Goal: Transaction & Acquisition: Purchase product/service

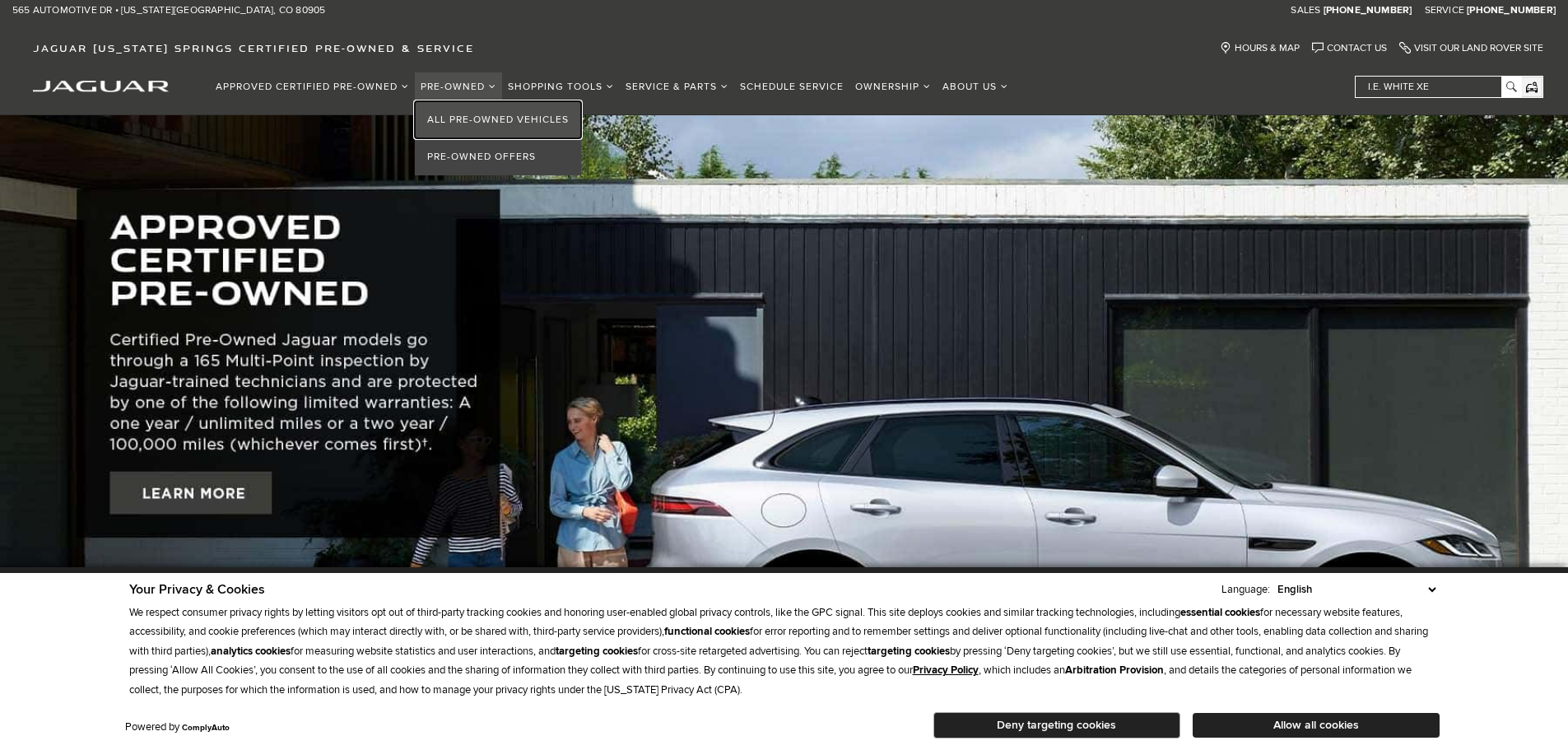
click at [480, 116] on link "All Pre-Owned Vehicles" at bounding box center [498, 120] width 166 height 37
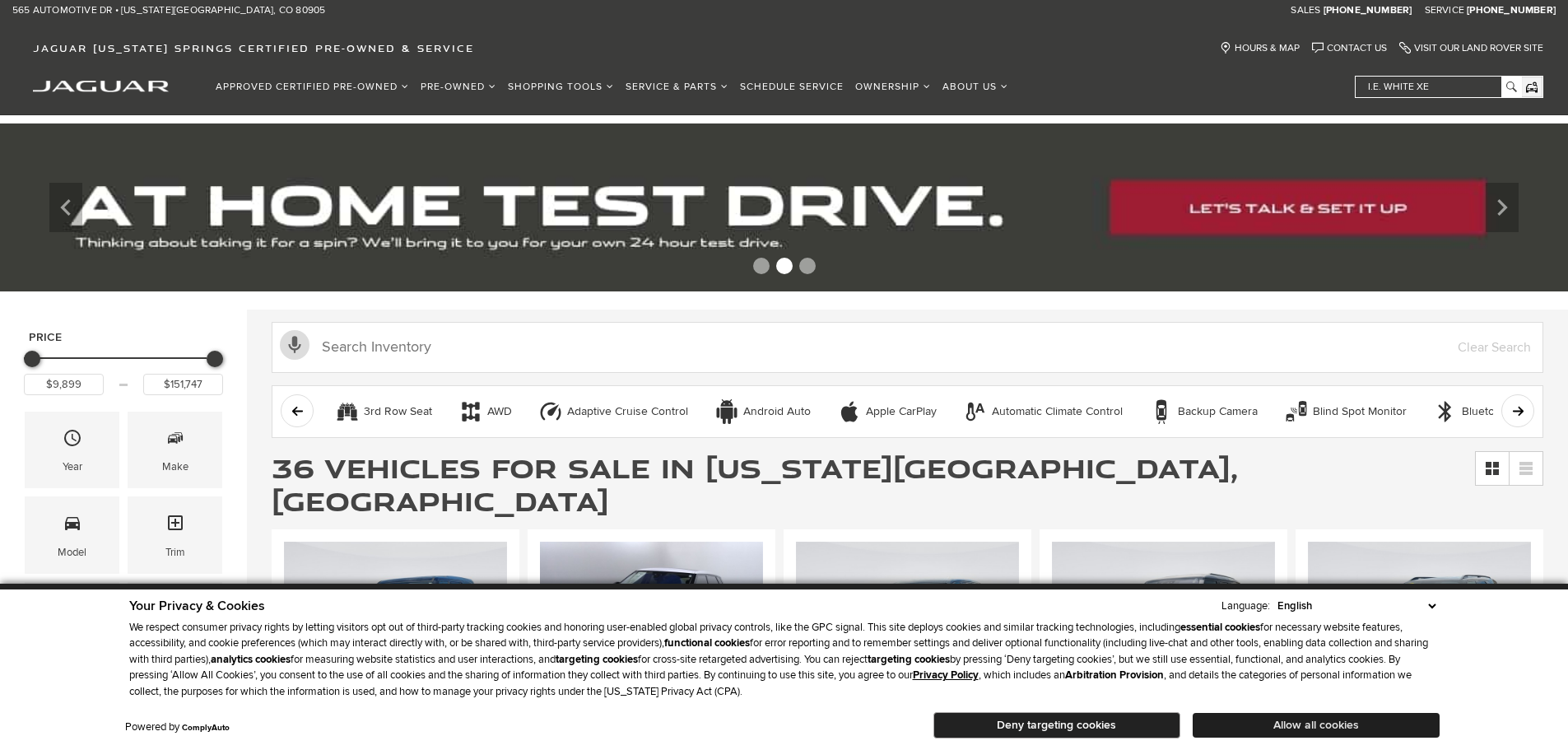
click at [1368, 722] on button "Allow all cookies" at bounding box center [1315, 725] width 247 height 24
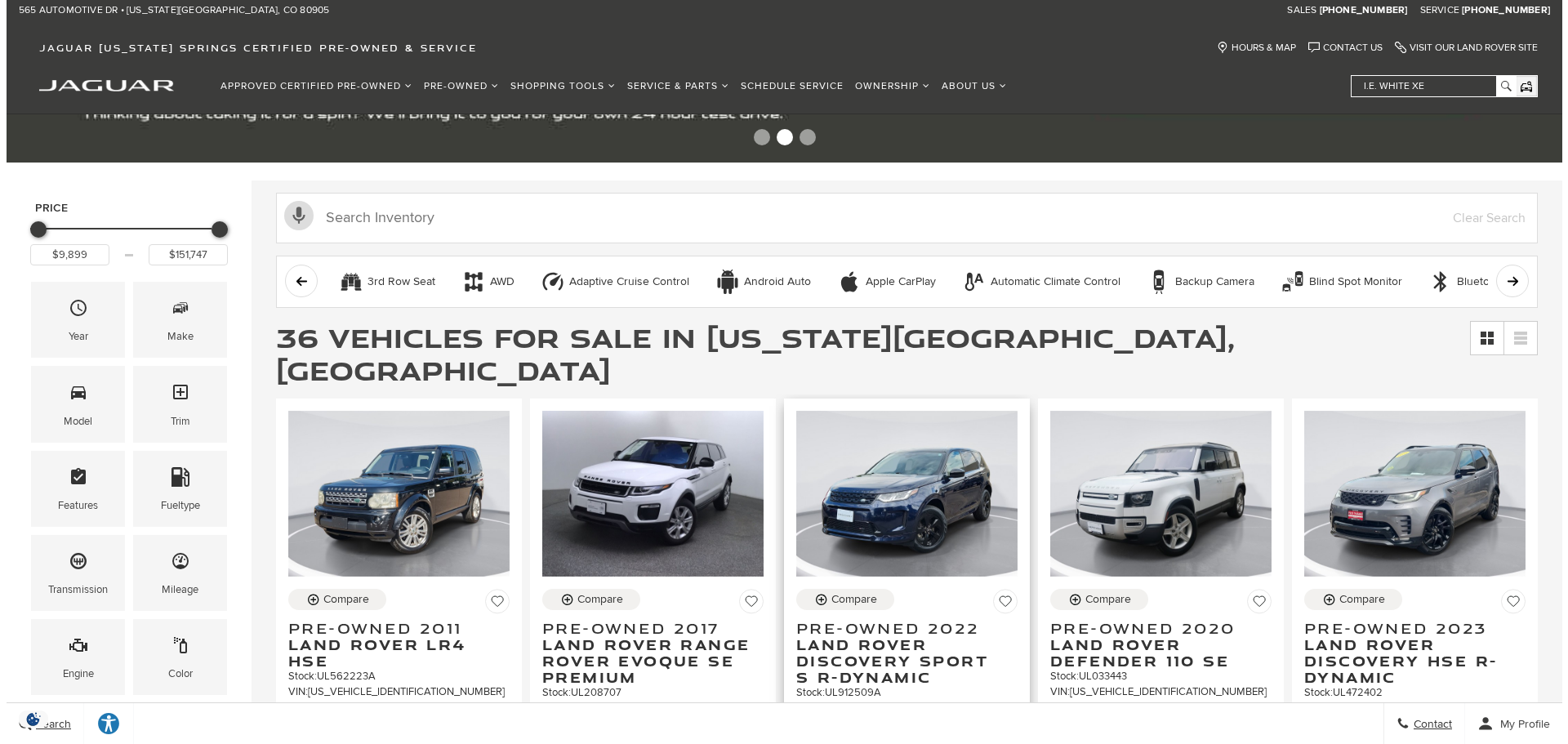
scroll to position [164, 0]
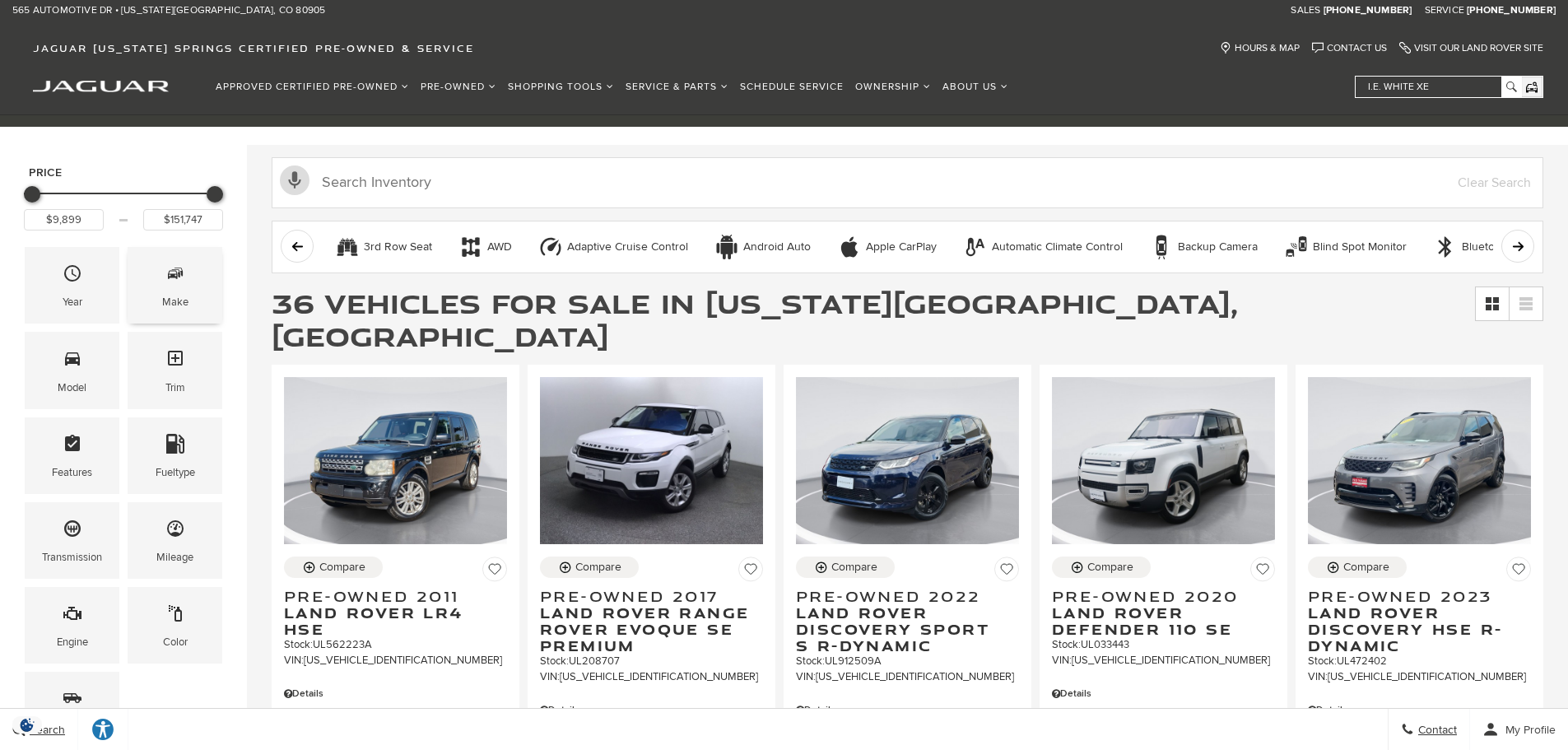
click at [165, 284] on span "Make" at bounding box center [175, 276] width 20 height 34
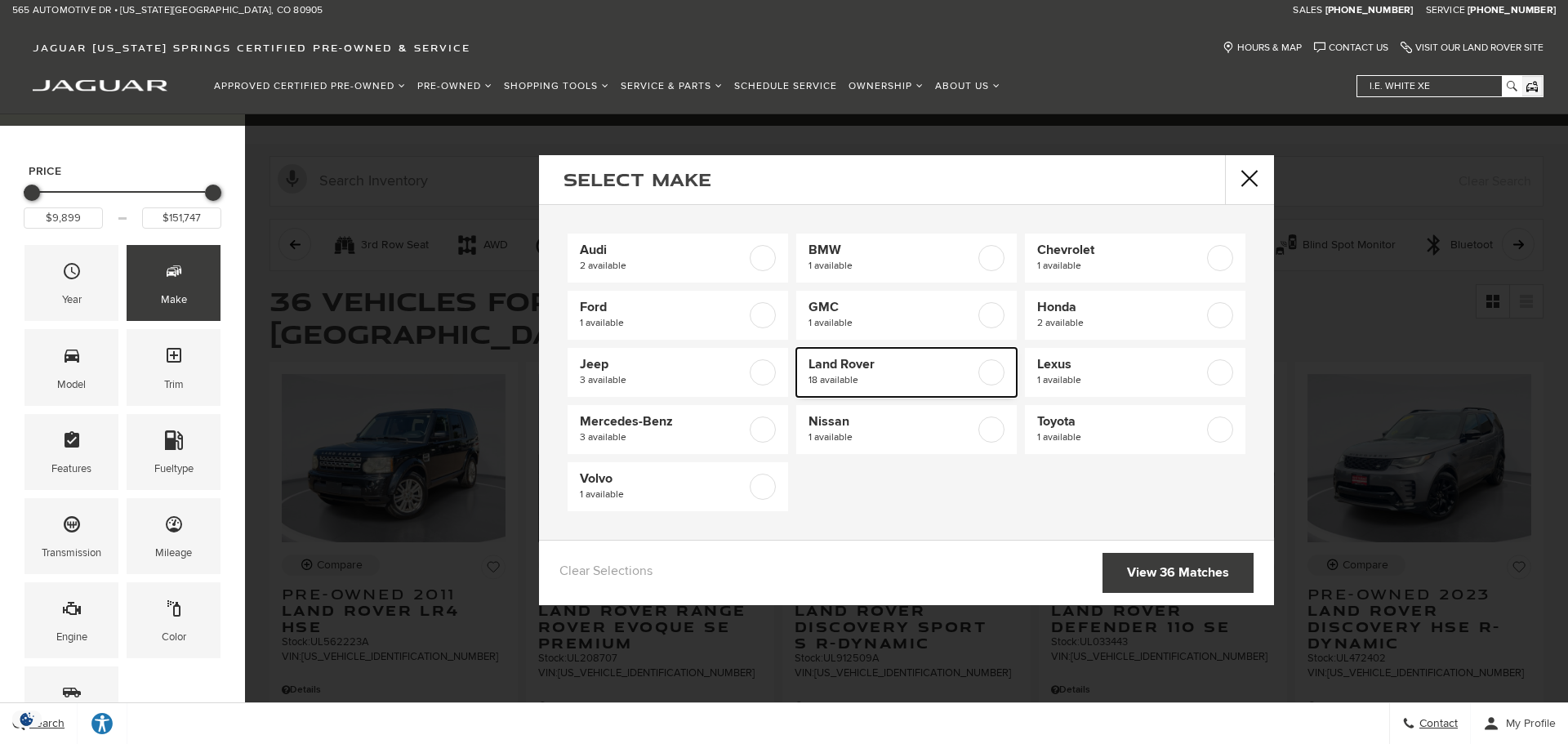
click at [979, 372] on label at bounding box center [991, 372] width 26 height 26
checkbox input "true"
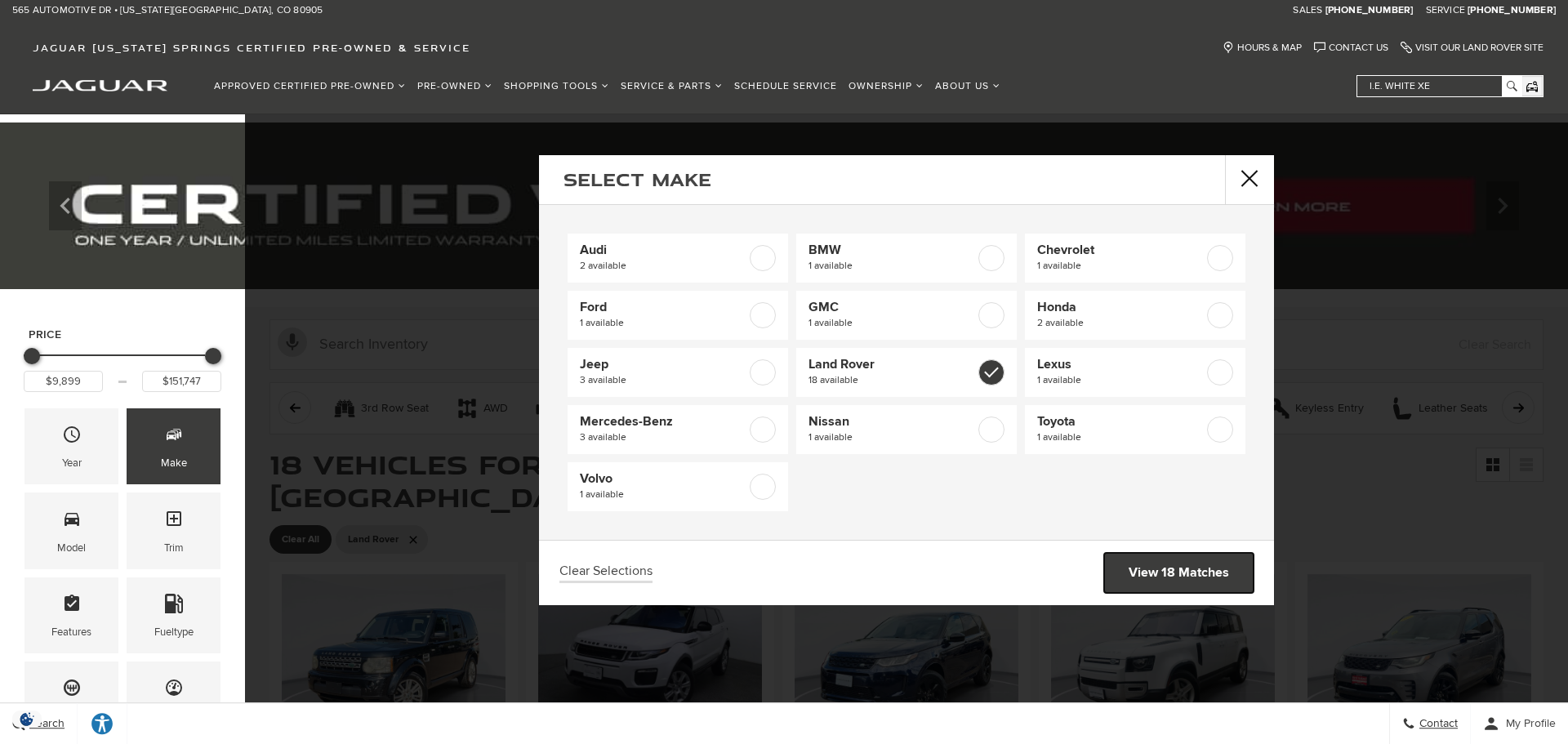
click at [1176, 570] on link "View 18 Matches" at bounding box center [1179, 573] width 149 height 40
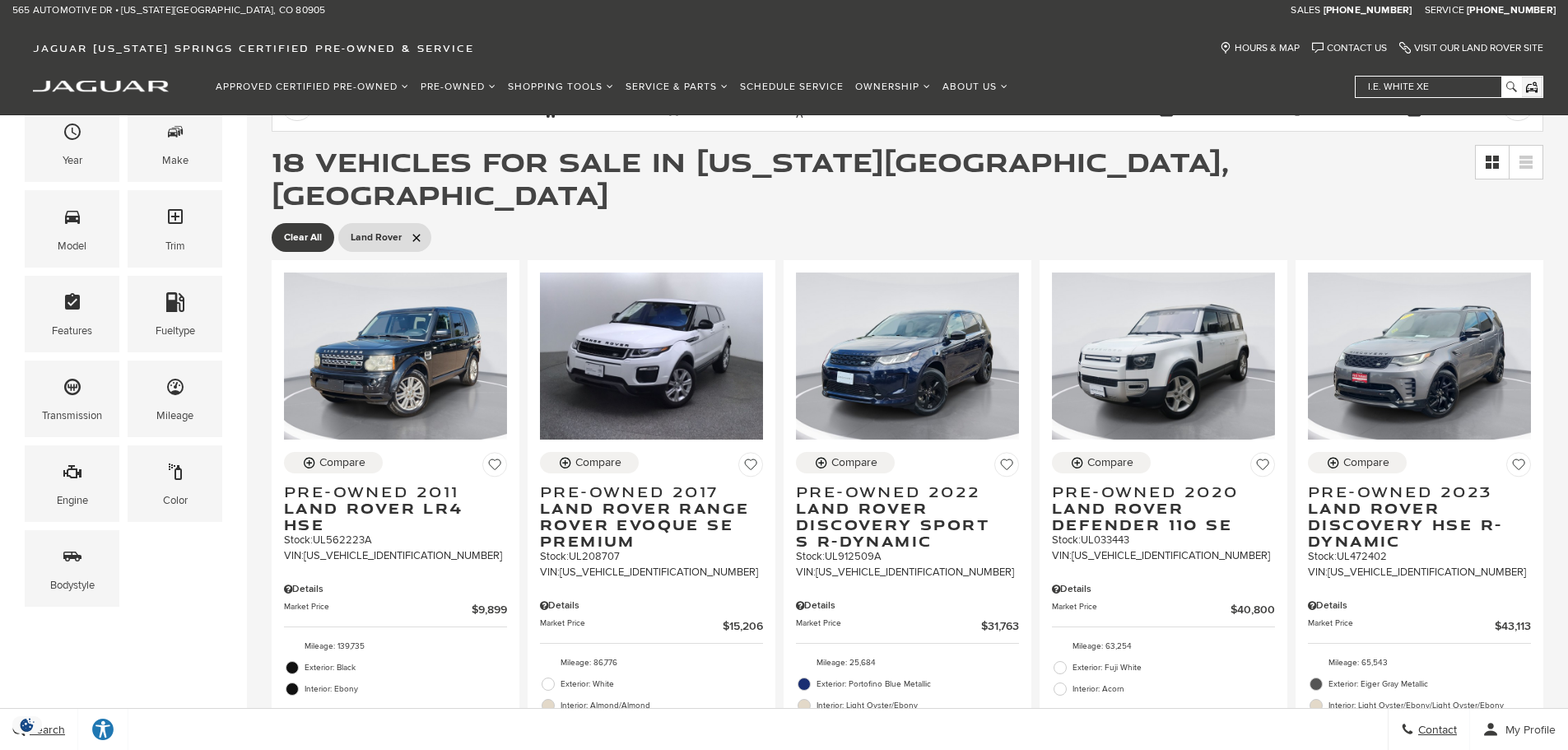
scroll to position [247, 0]
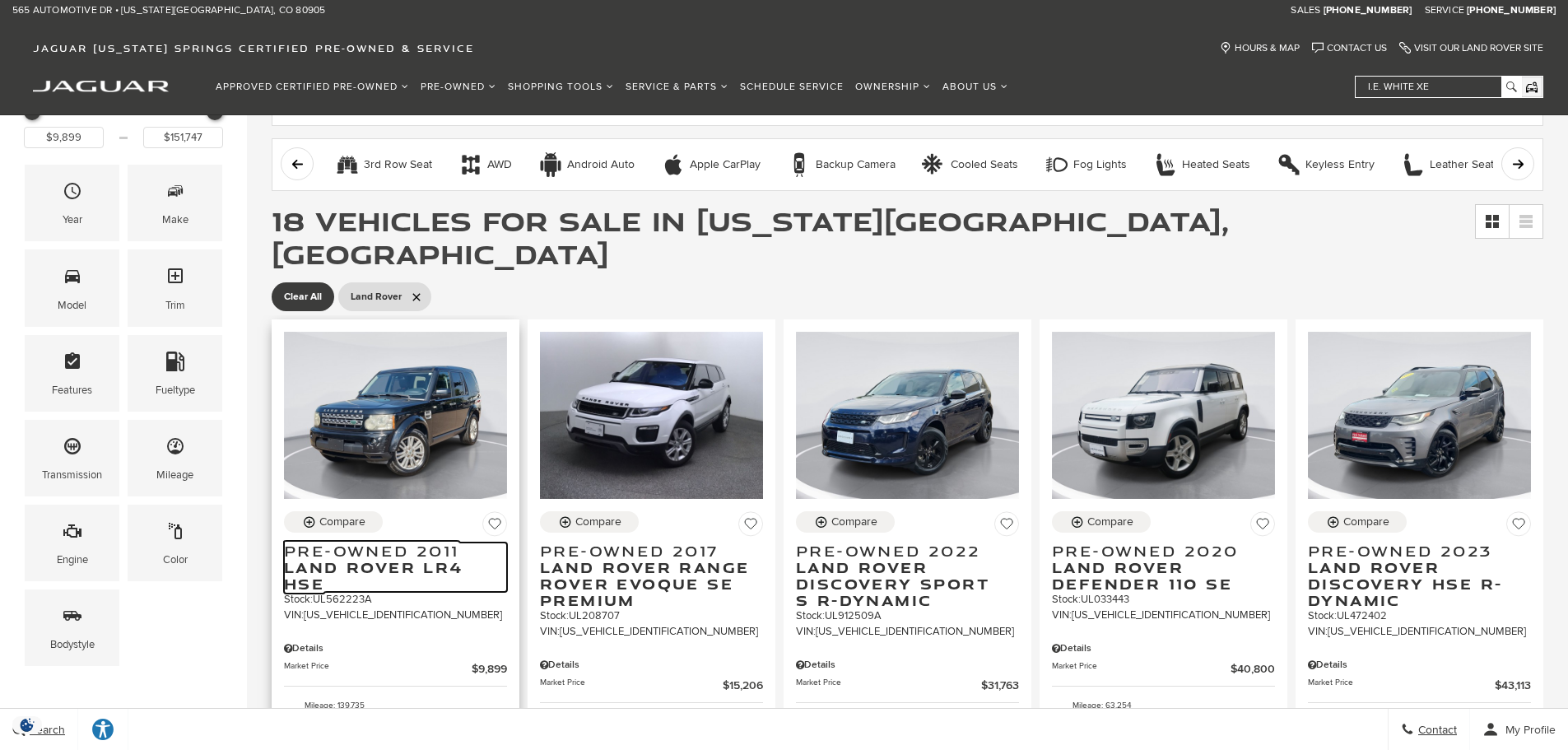
click at [424, 559] on span "Land Rover LR4 HSE" at bounding box center [390, 575] width 211 height 33
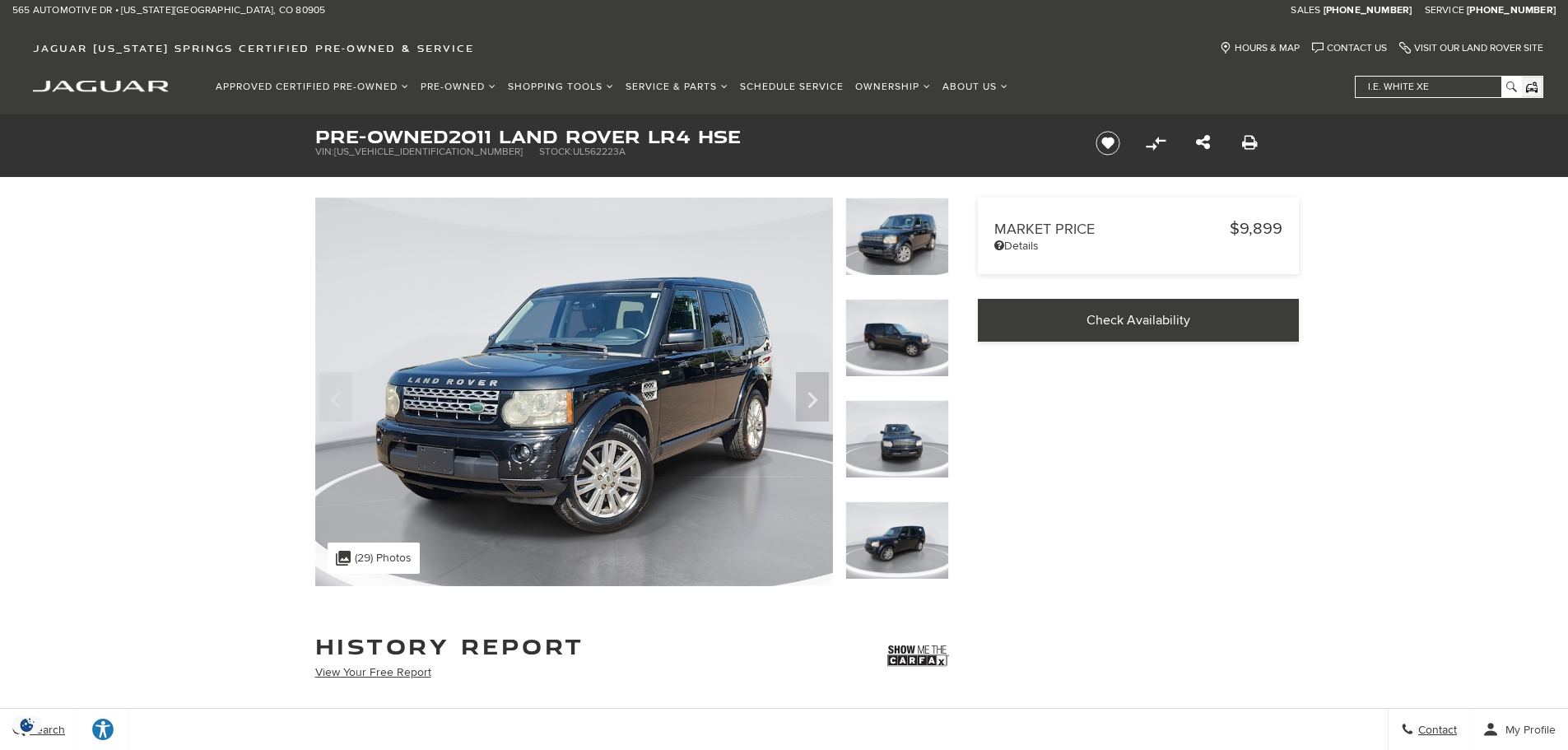
click at [918, 230] on img at bounding box center [897, 236] width 103 height 78
click at [927, 341] on img at bounding box center [897, 338] width 103 height 78
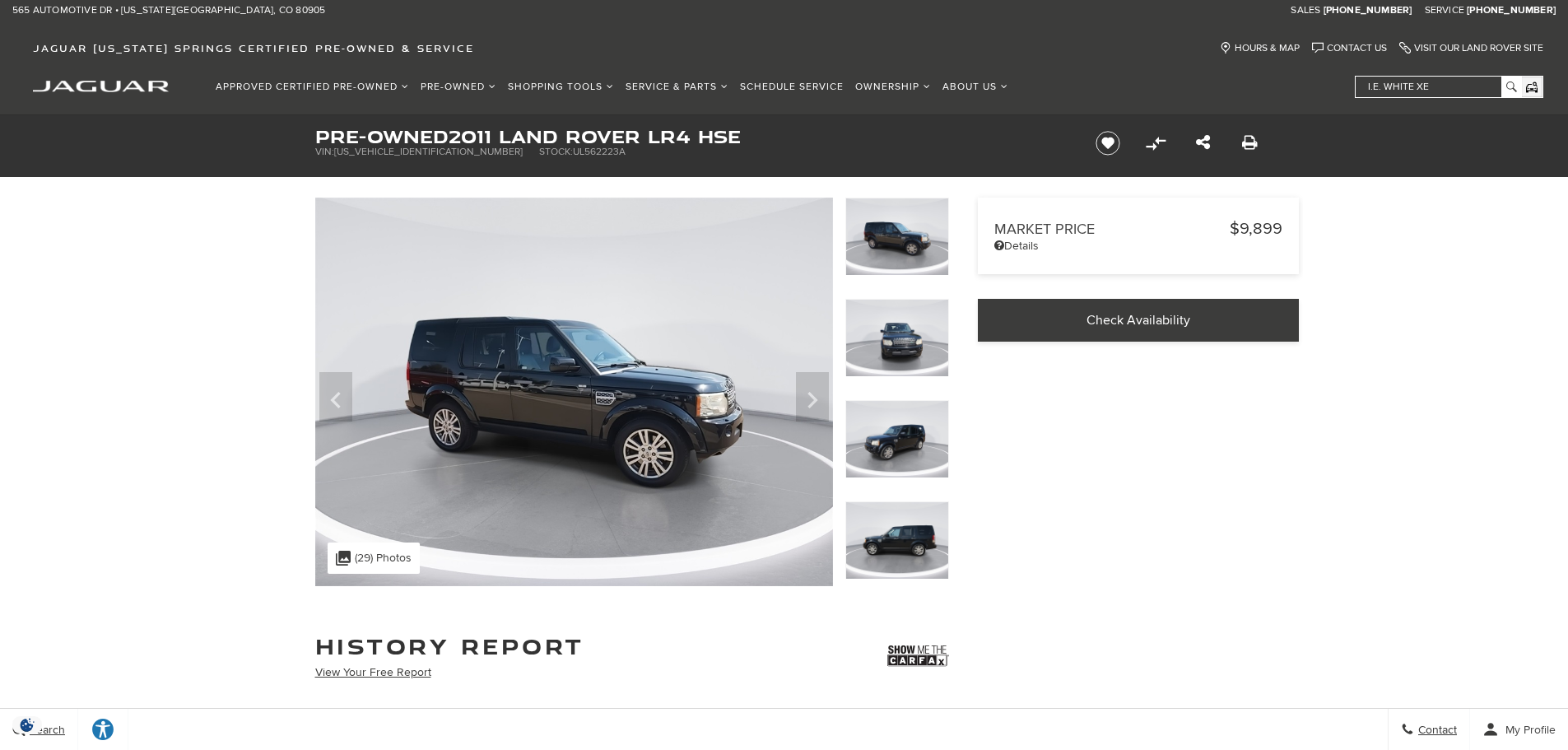
click at [927, 341] on img at bounding box center [897, 338] width 103 height 78
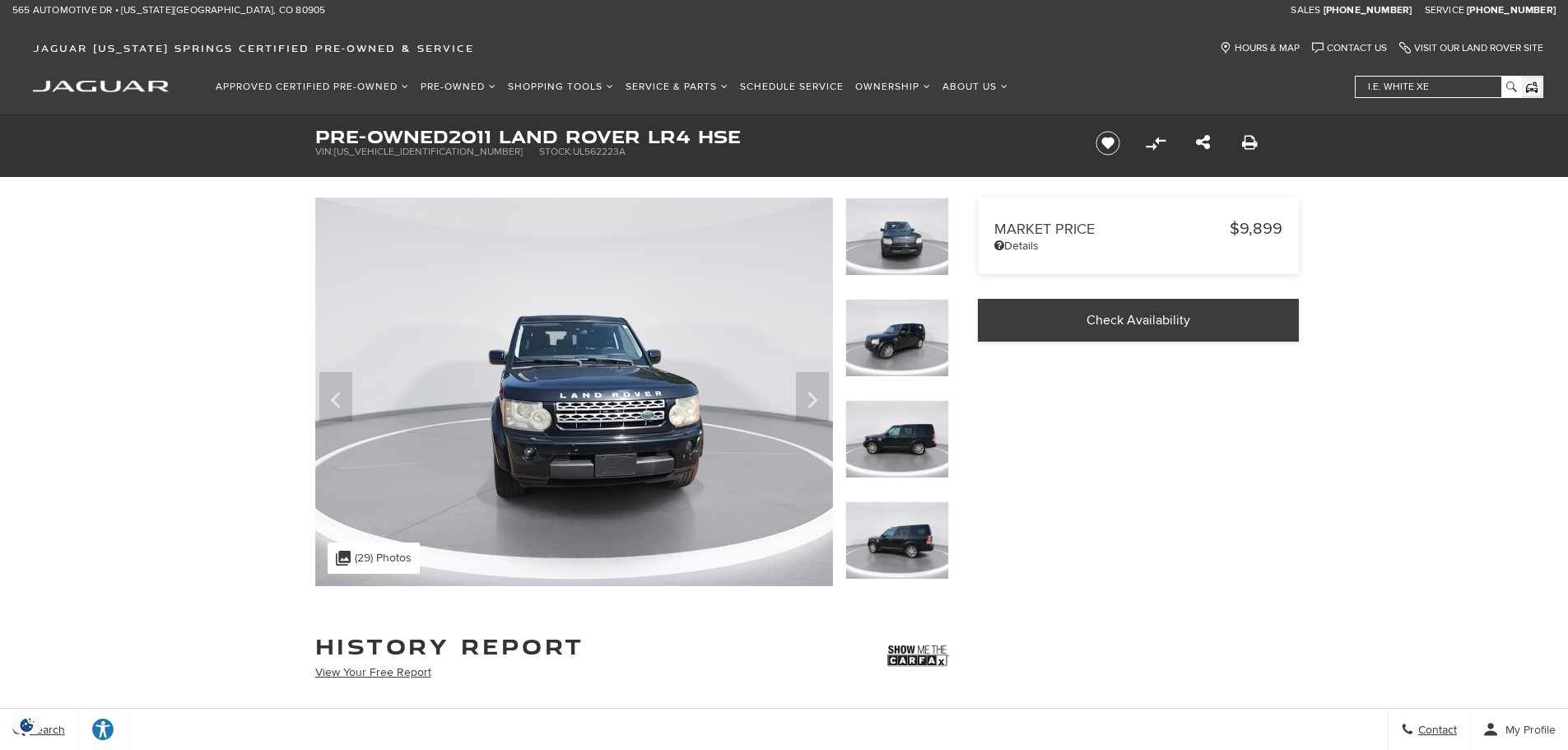
click at [929, 346] on img at bounding box center [897, 338] width 103 height 78
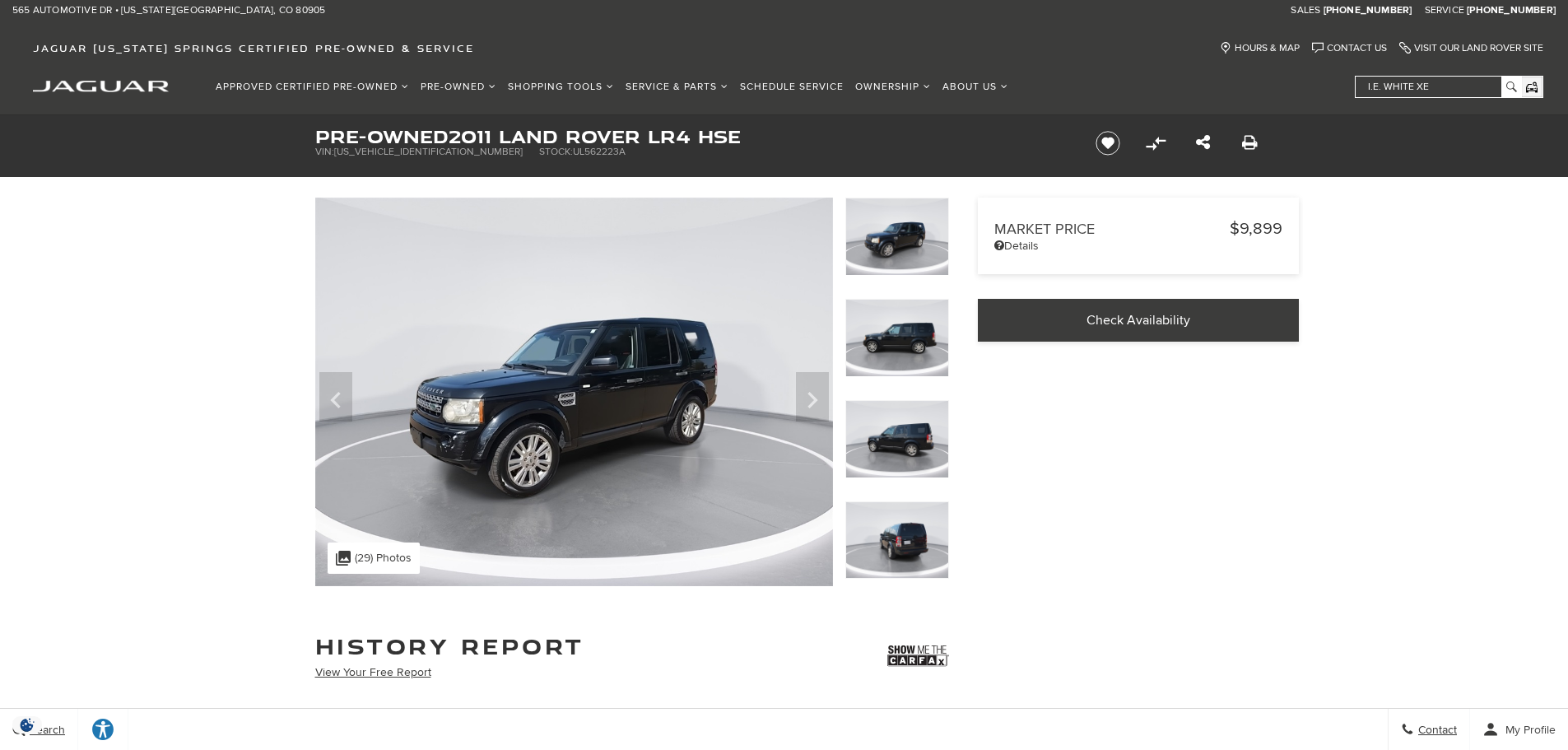
click at [929, 345] on img at bounding box center [897, 338] width 103 height 78
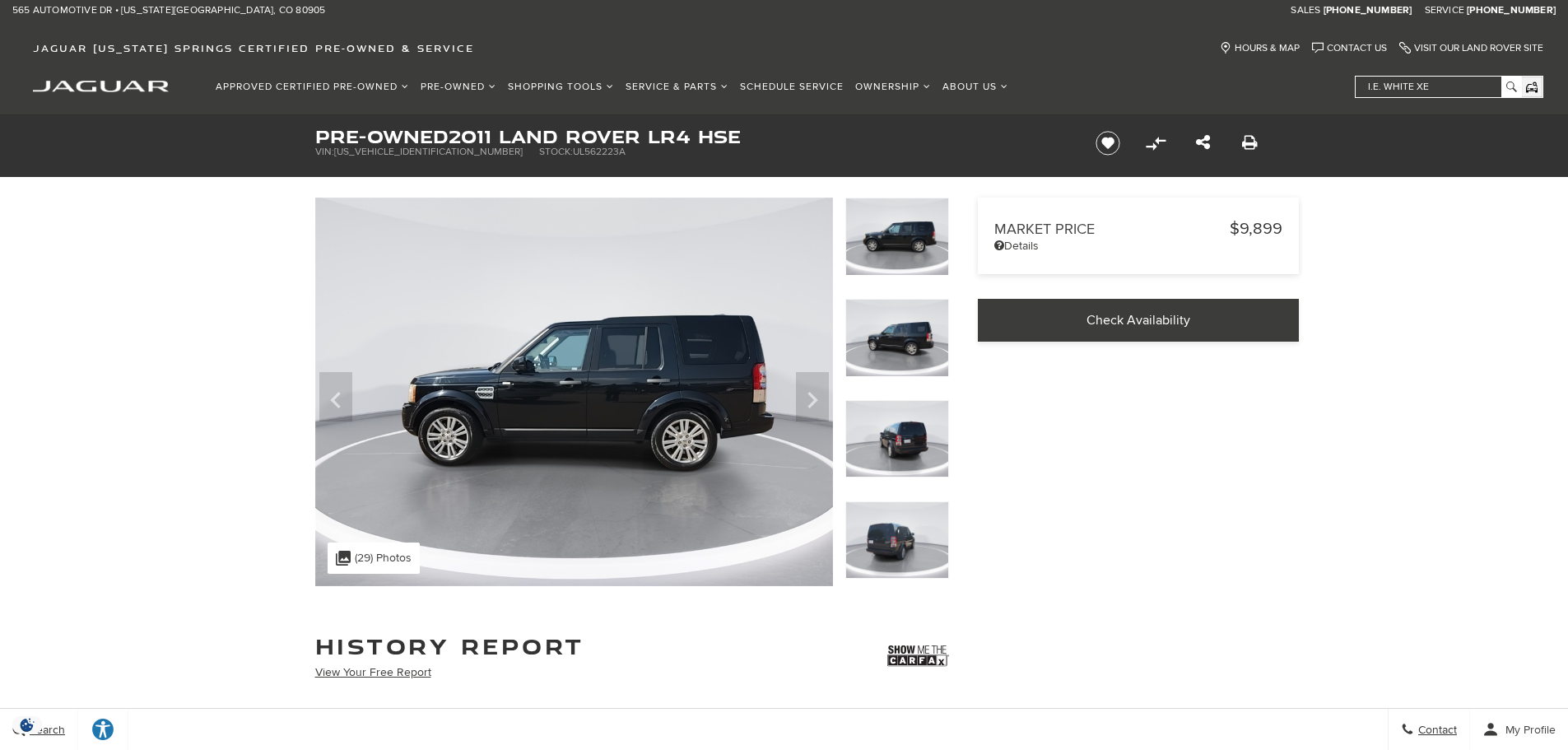
click at [929, 345] on img at bounding box center [897, 338] width 103 height 78
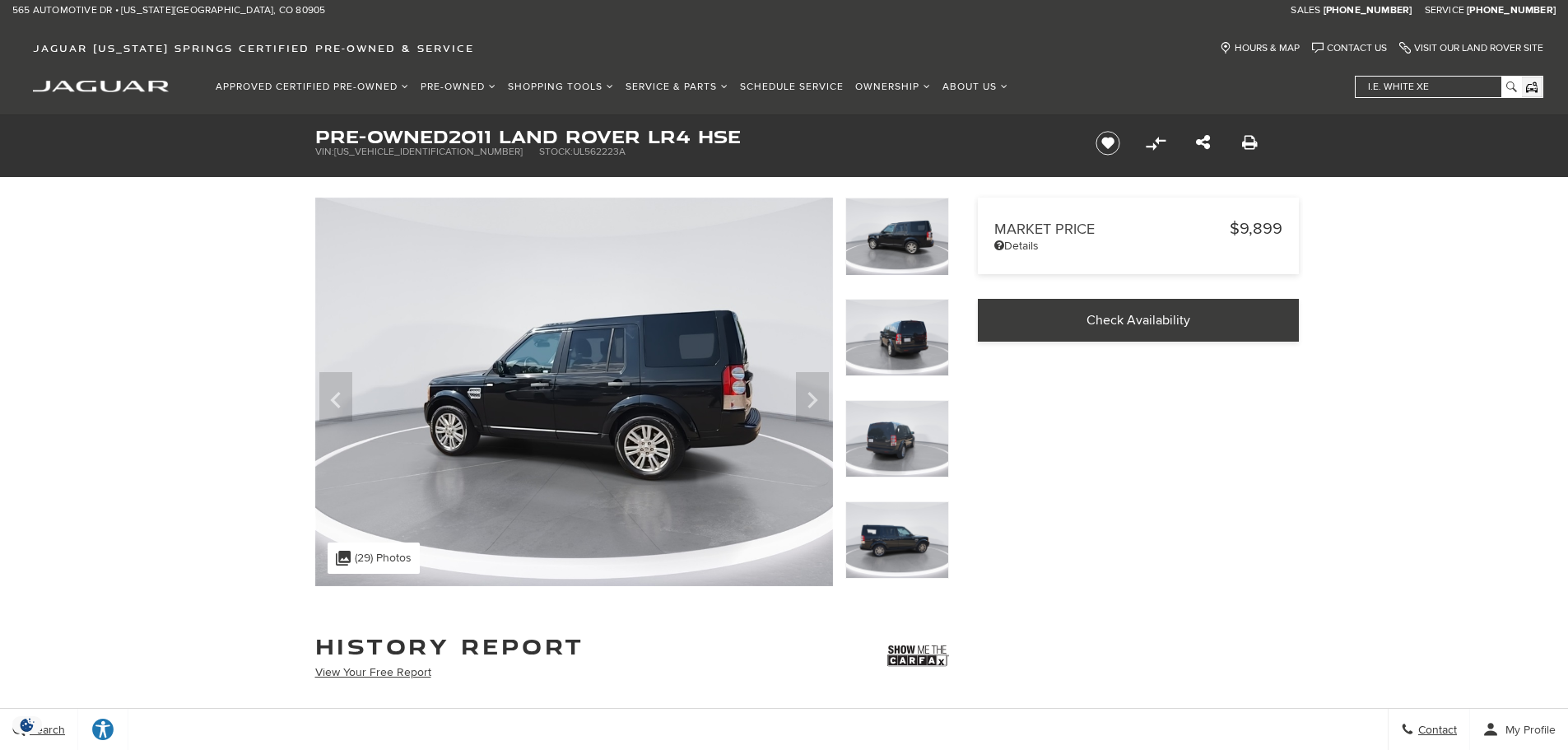
click at [929, 345] on img at bounding box center [897, 338] width 103 height 78
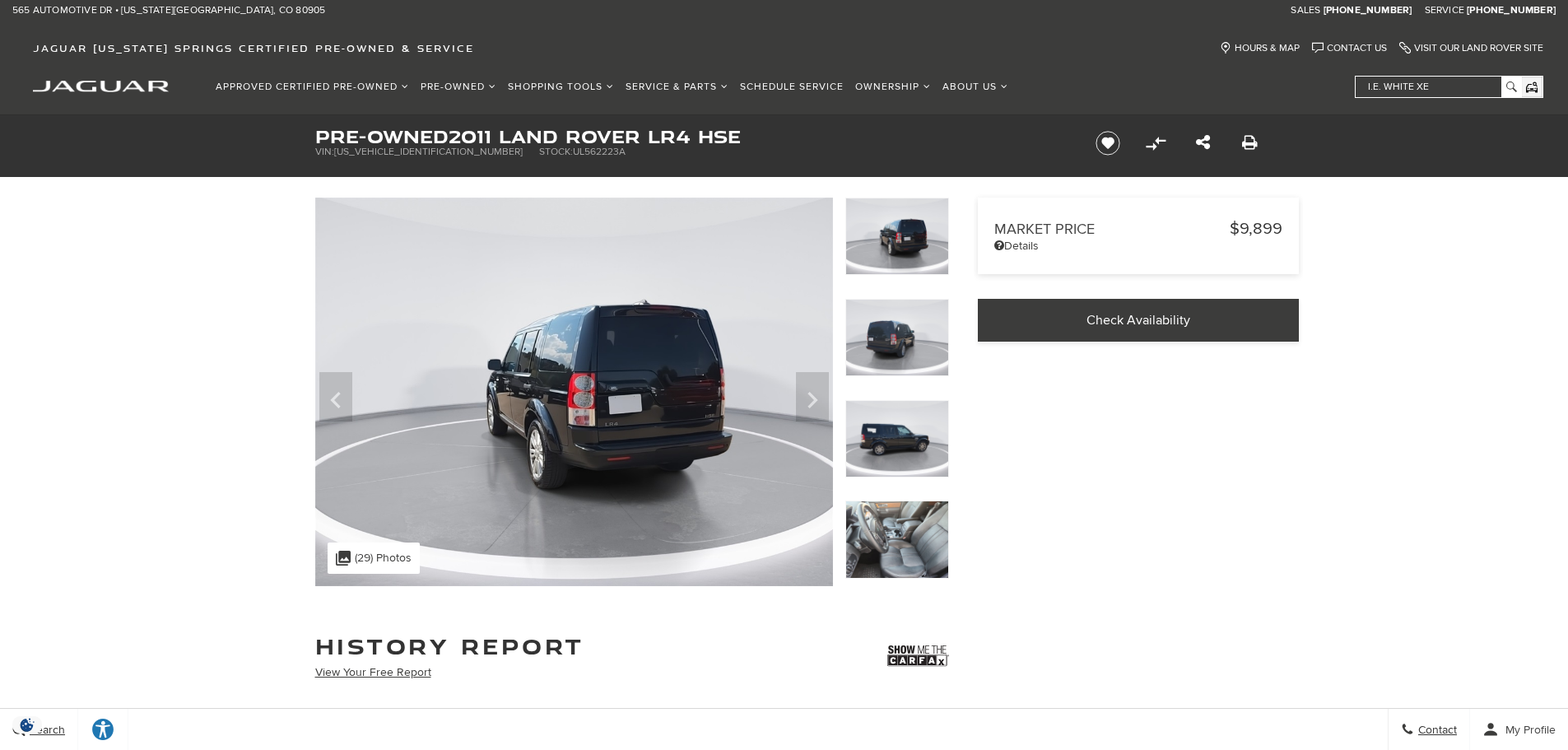
click at [929, 345] on img at bounding box center [897, 338] width 103 height 78
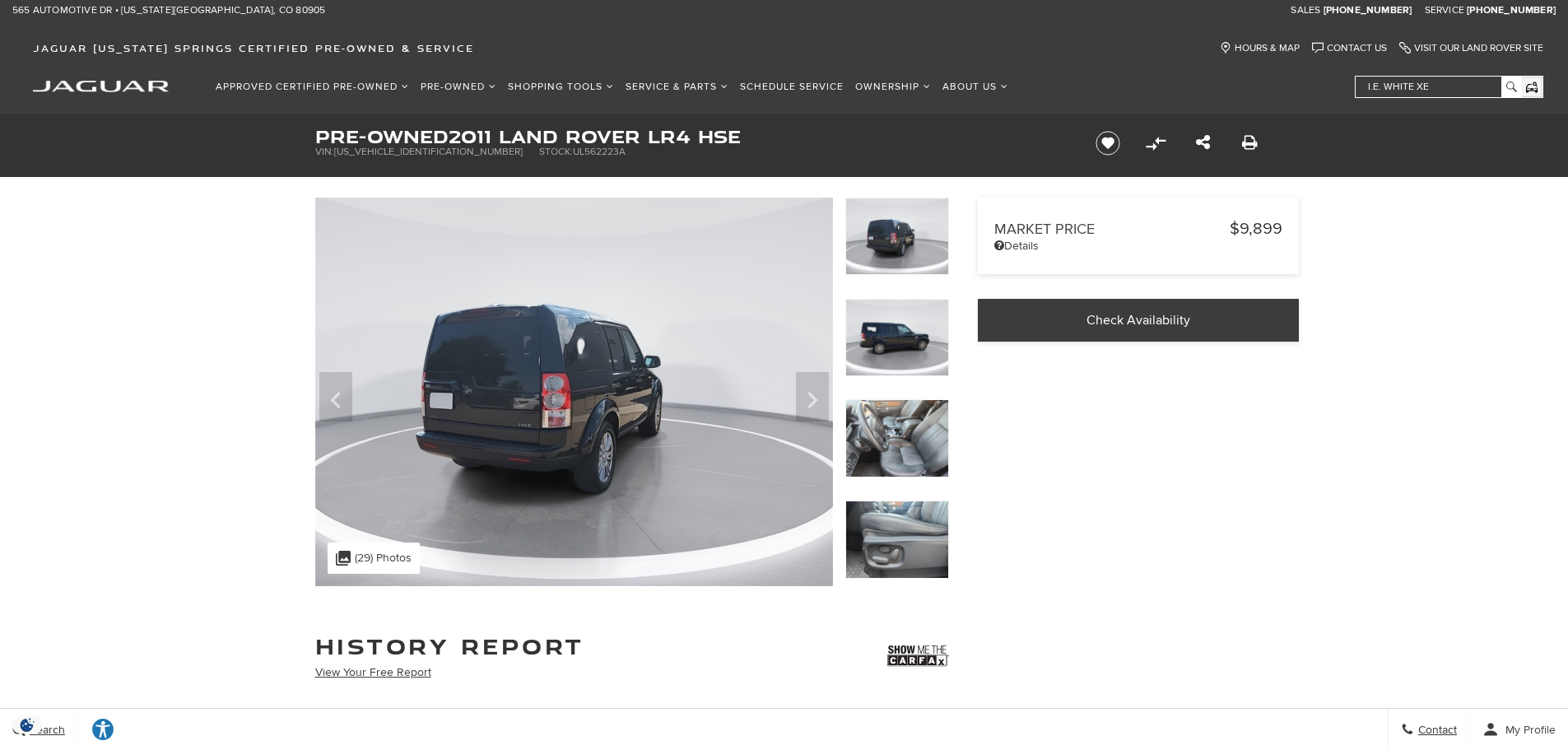
click at [929, 345] on img at bounding box center [897, 338] width 103 height 78
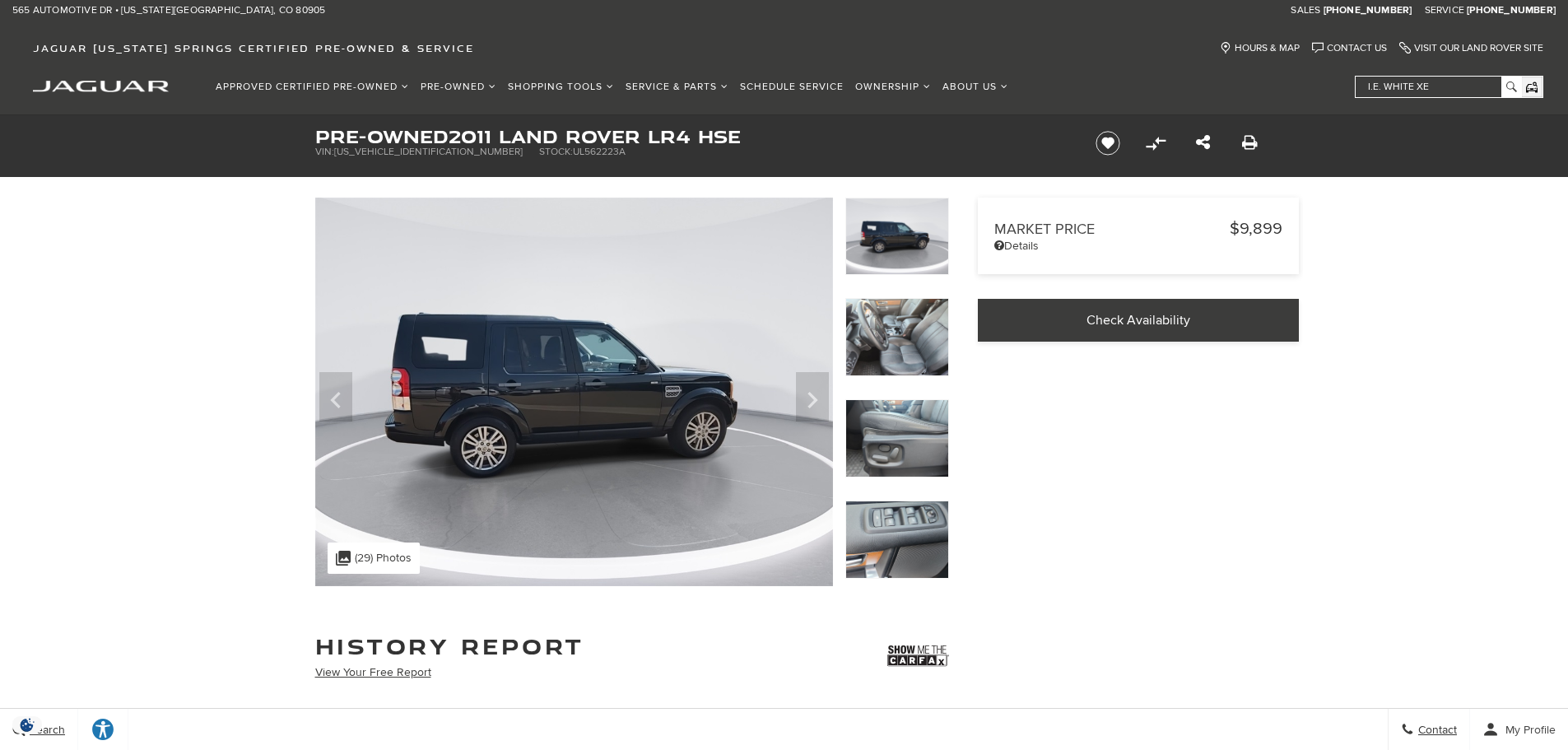
click at [929, 345] on img at bounding box center [897, 337] width 103 height 78
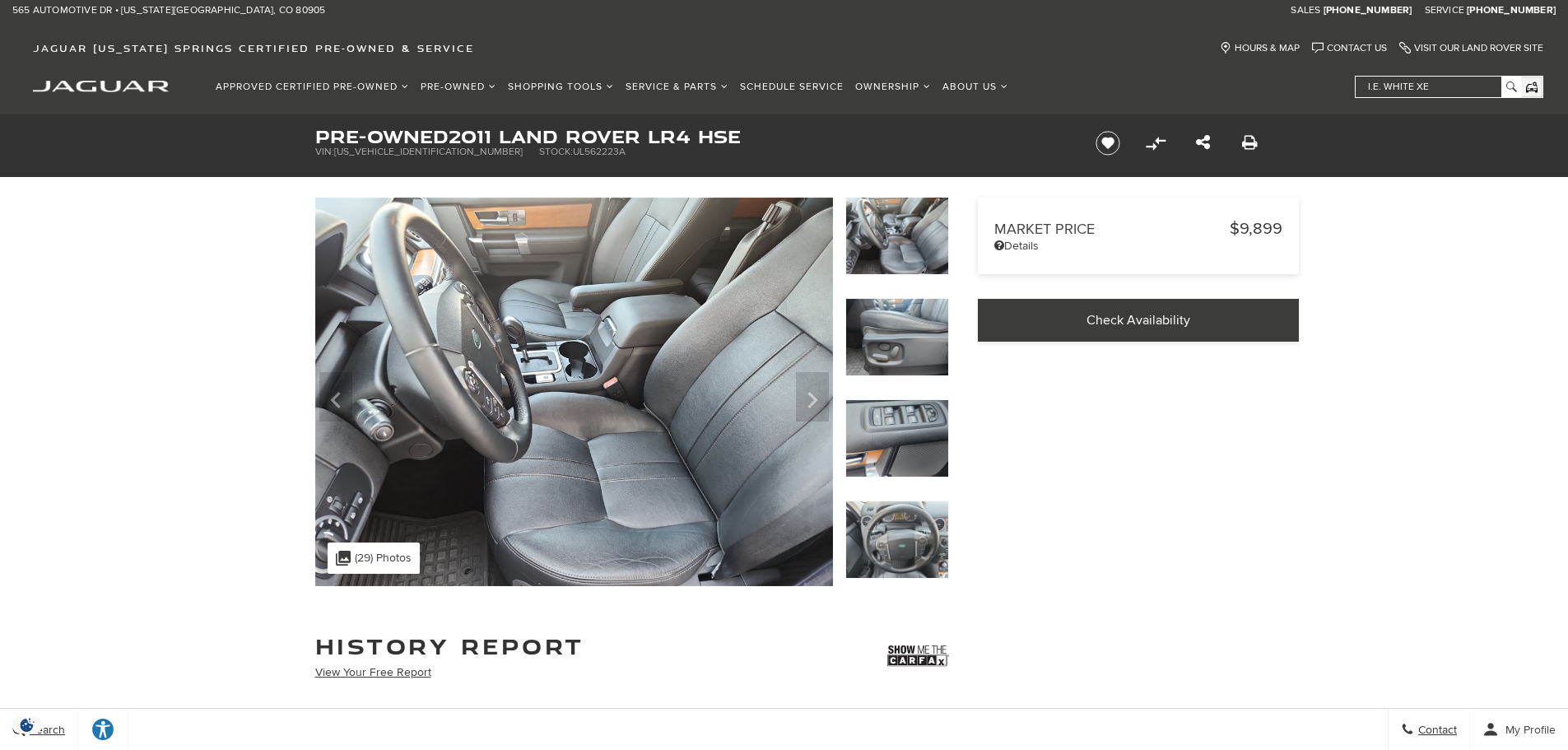
click at [929, 345] on img at bounding box center [897, 337] width 103 height 78
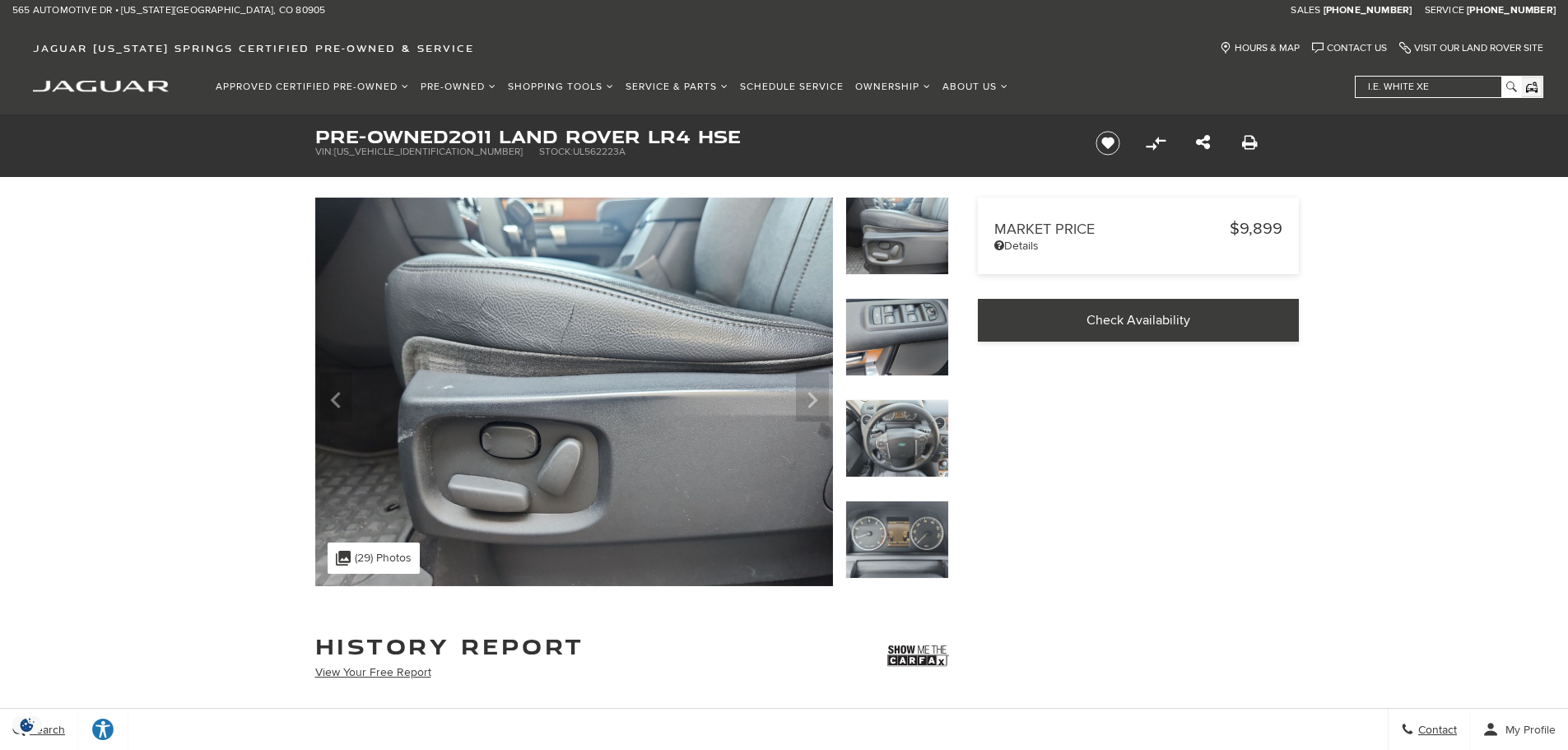
click at [929, 345] on img at bounding box center [897, 337] width 103 height 78
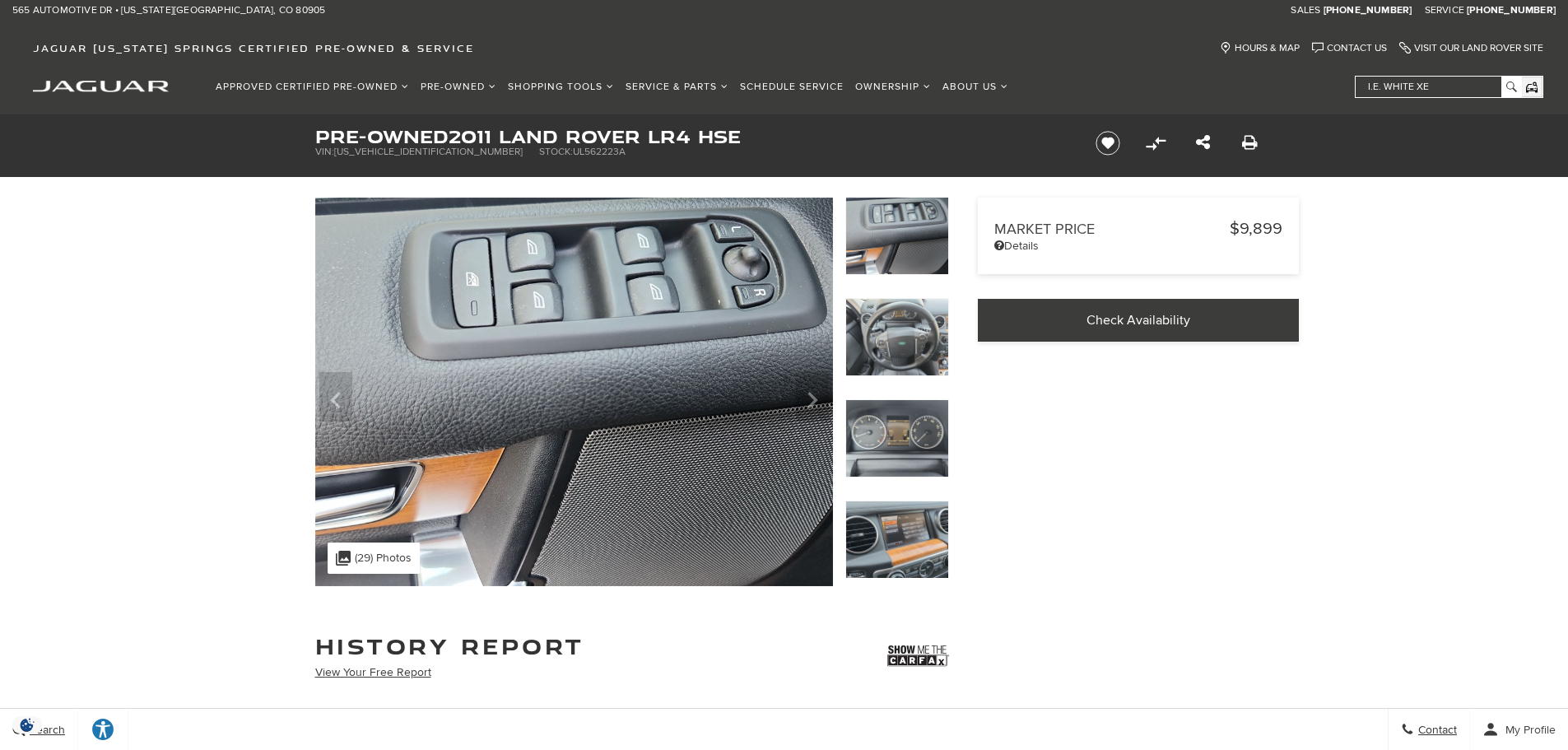
click at [929, 345] on img at bounding box center [897, 337] width 103 height 78
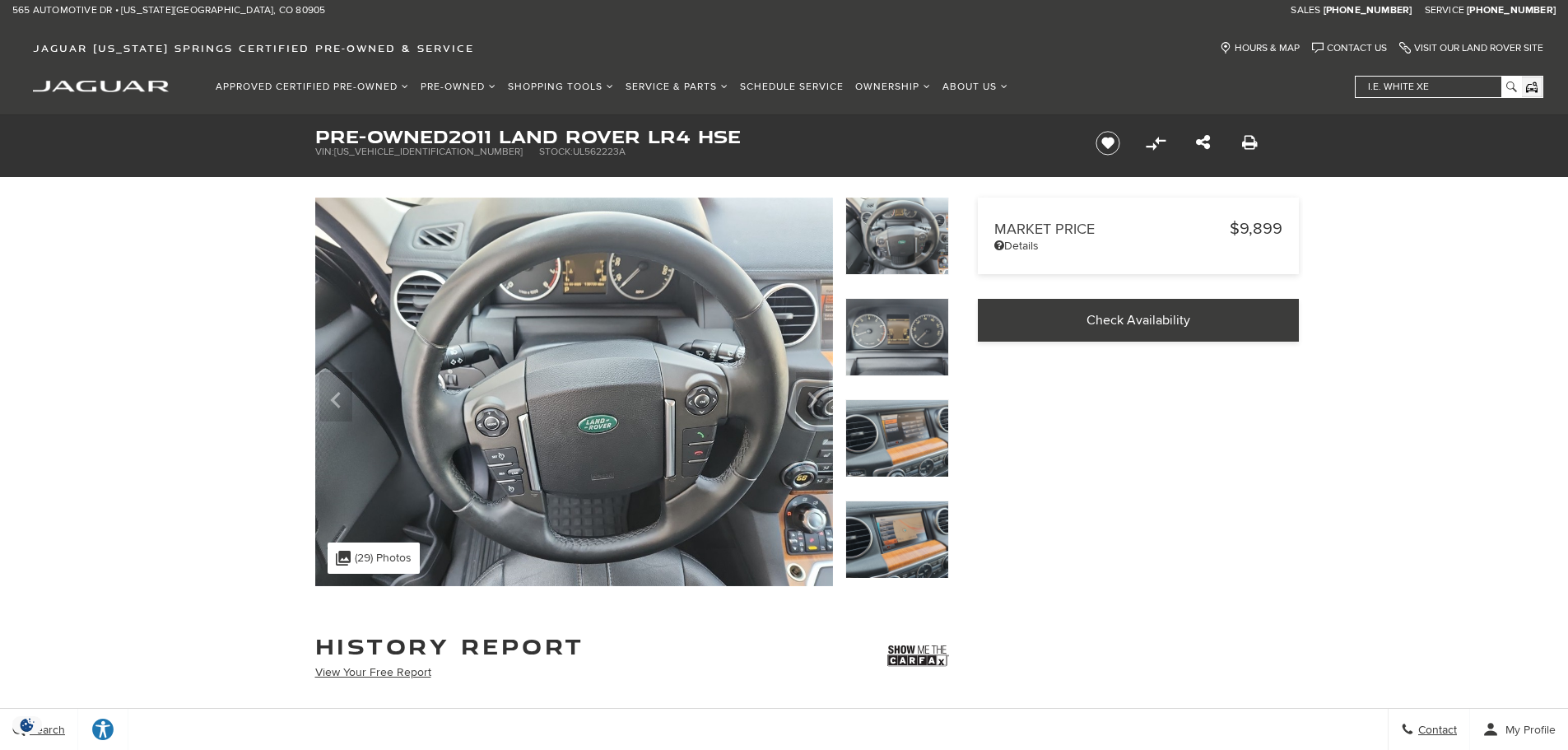
click at [929, 345] on img at bounding box center [897, 337] width 103 height 78
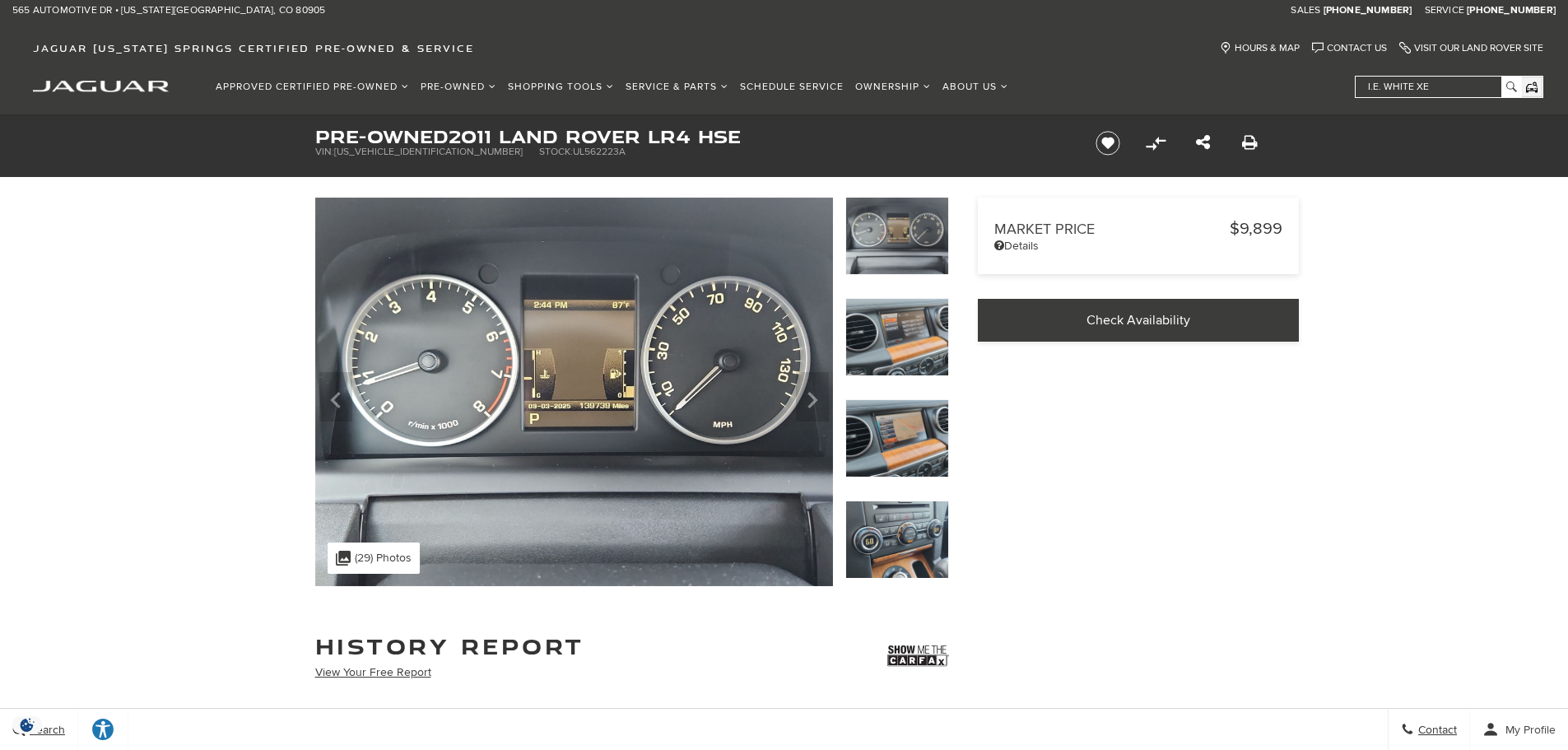
click at [929, 345] on img at bounding box center [897, 337] width 103 height 78
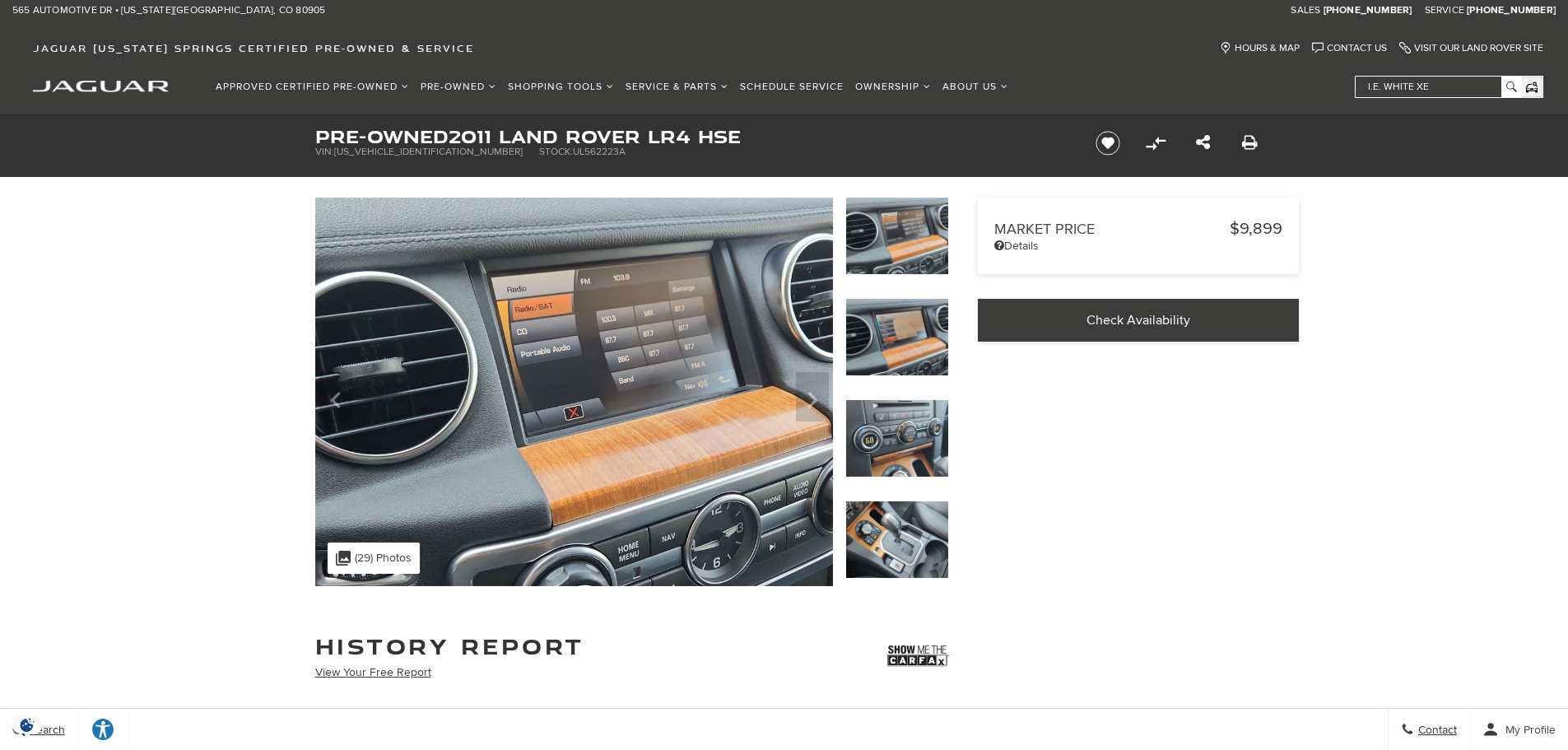
click at [929, 345] on img at bounding box center [897, 337] width 103 height 78
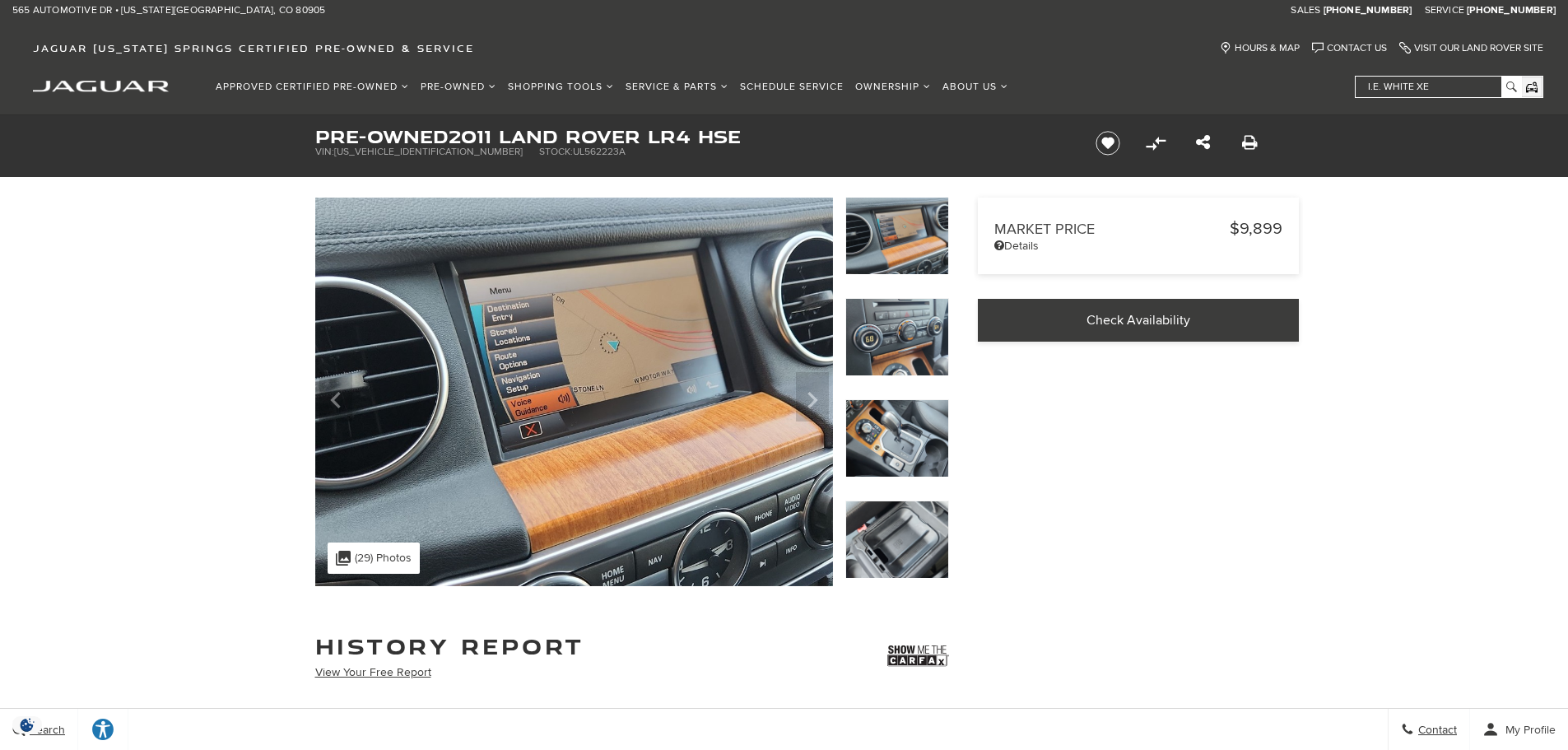
click at [929, 345] on img at bounding box center [897, 337] width 103 height 78
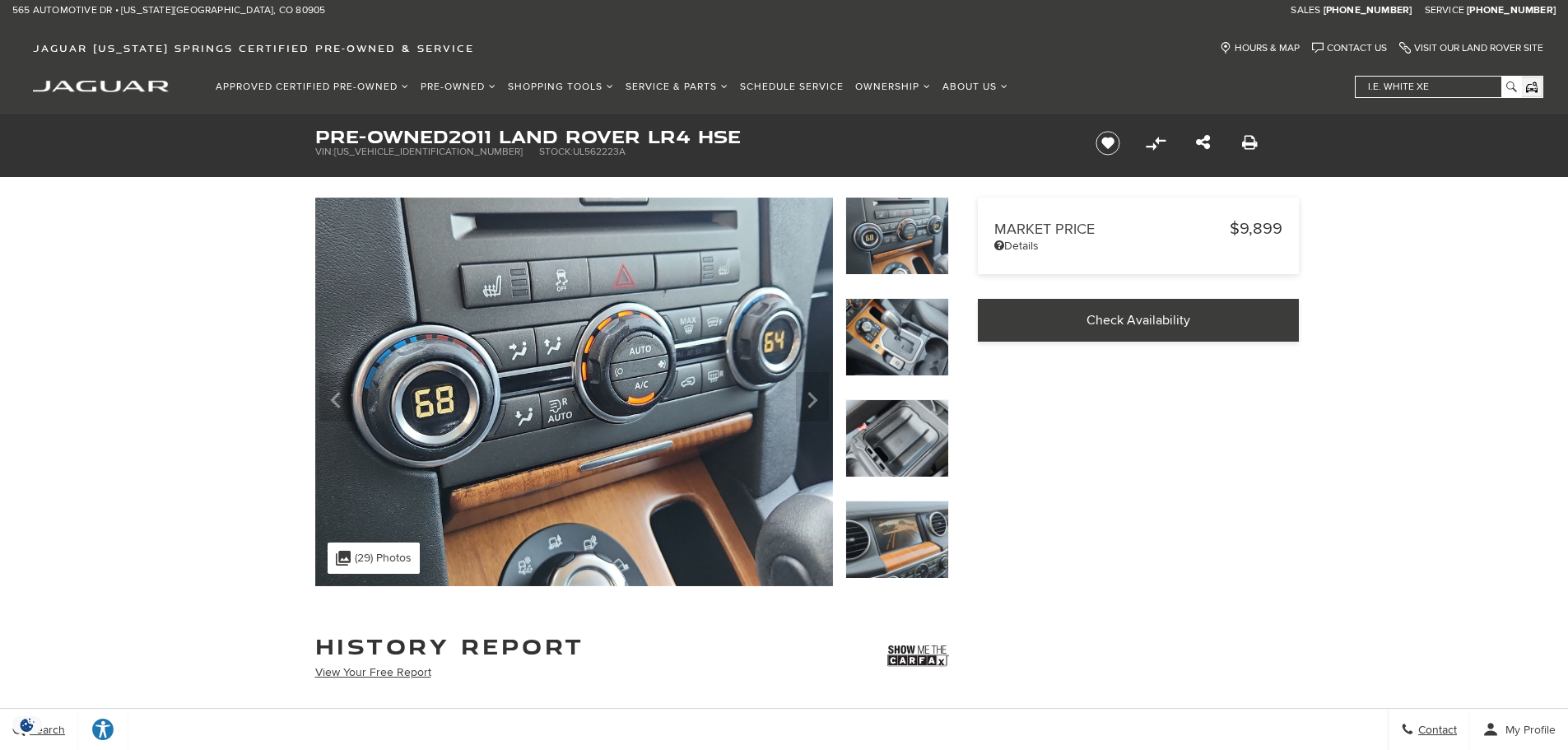
click at [929, 345] on img at bounding box center [897, 337] width 103 height 78
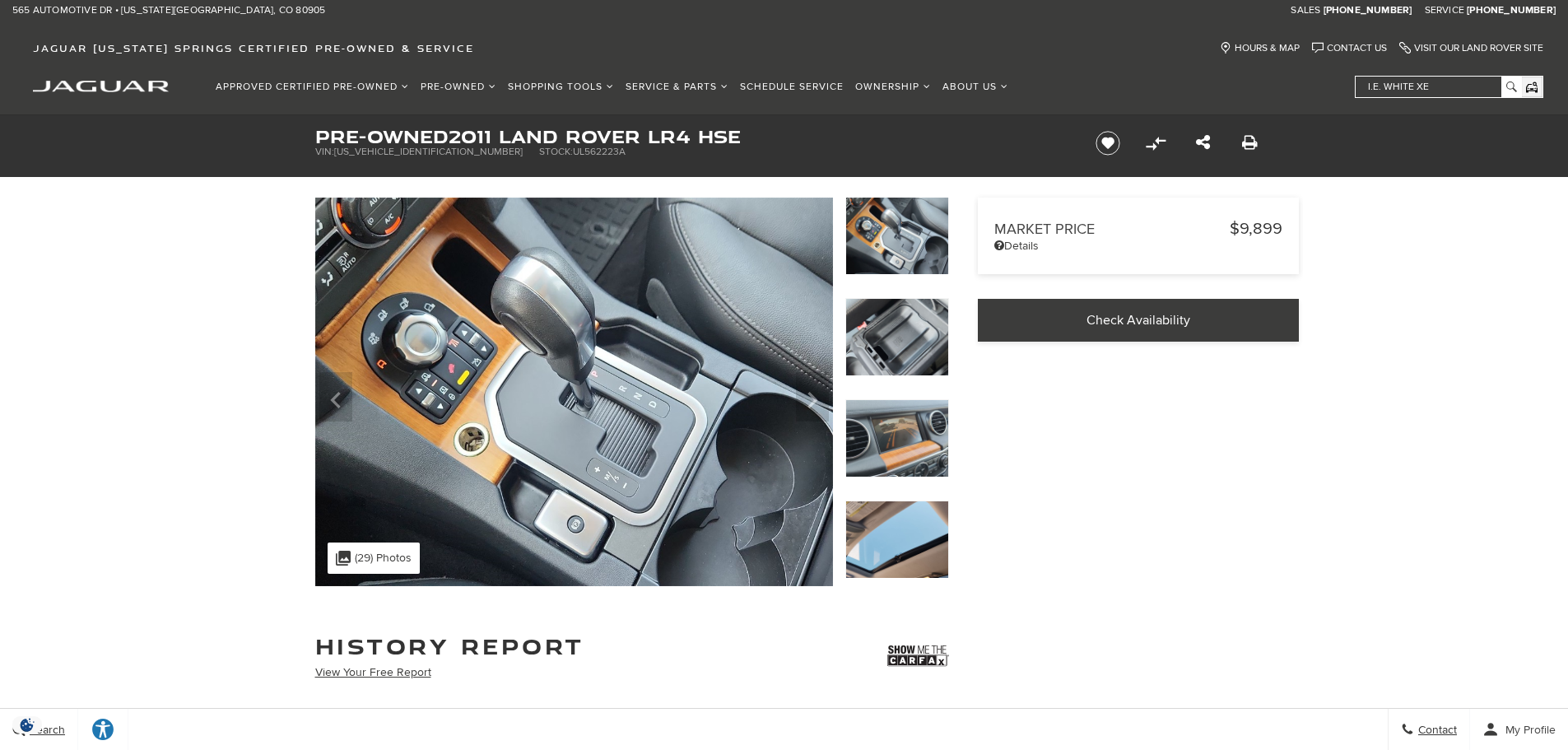
click at [929, 345] on img at bounding box center [897, 337] width 103 height 78
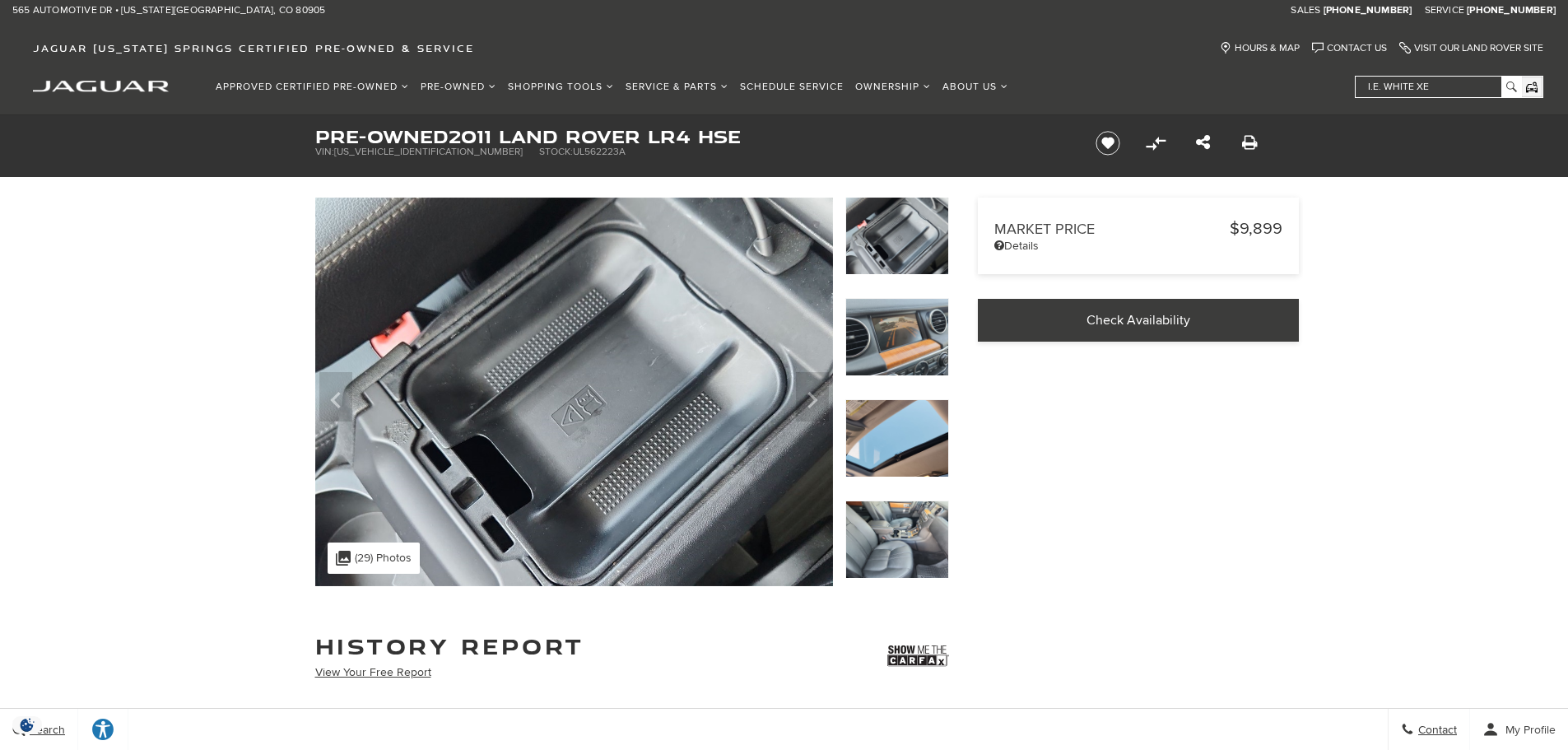
click at [929, 345] on img at bounding box center [897, 337] width 103 height 78
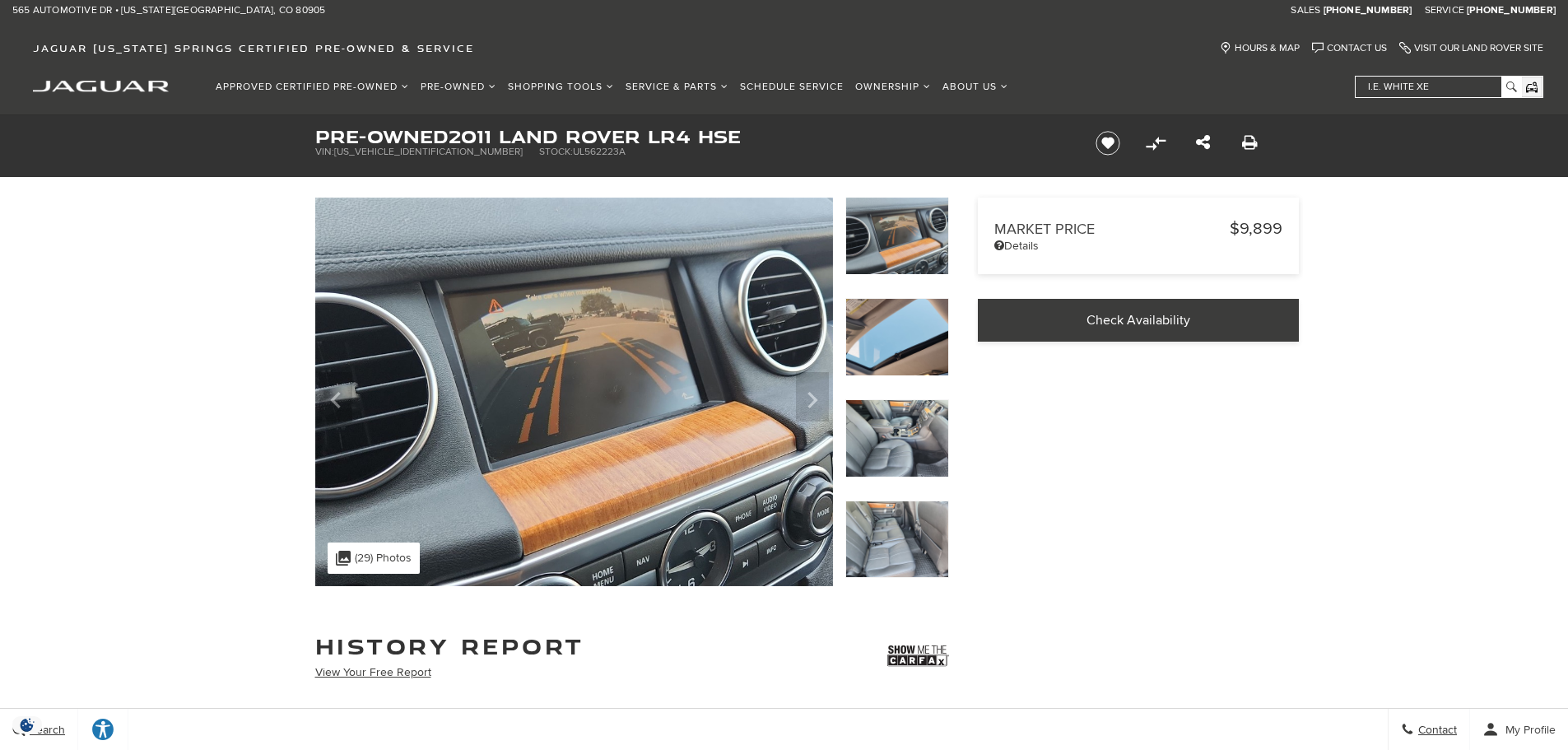
click at [929, 345] on img at bounding box center [897, 337] width 103 height 78
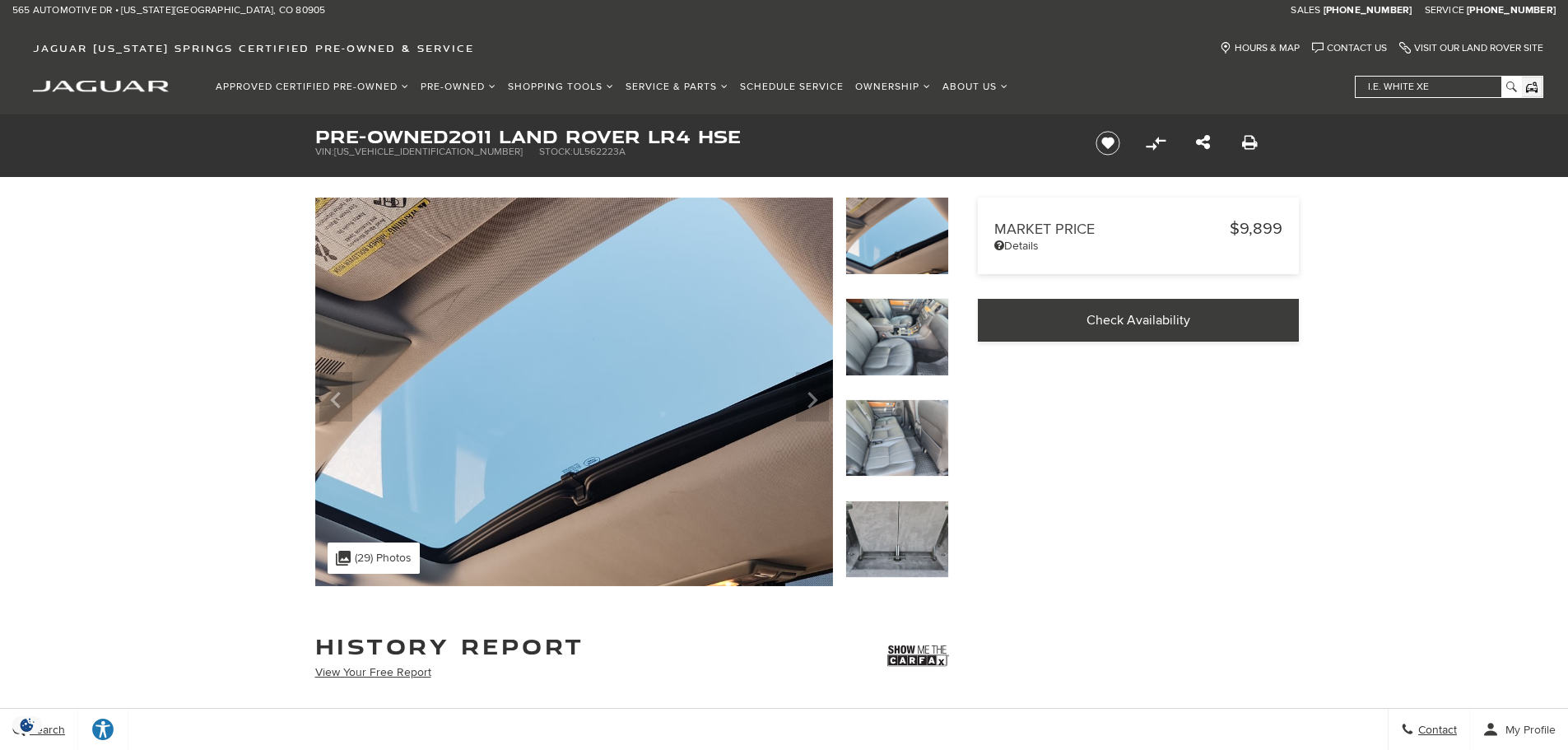
click at [929, 345] on img at bounding box center [897, 337] width 103 height 78
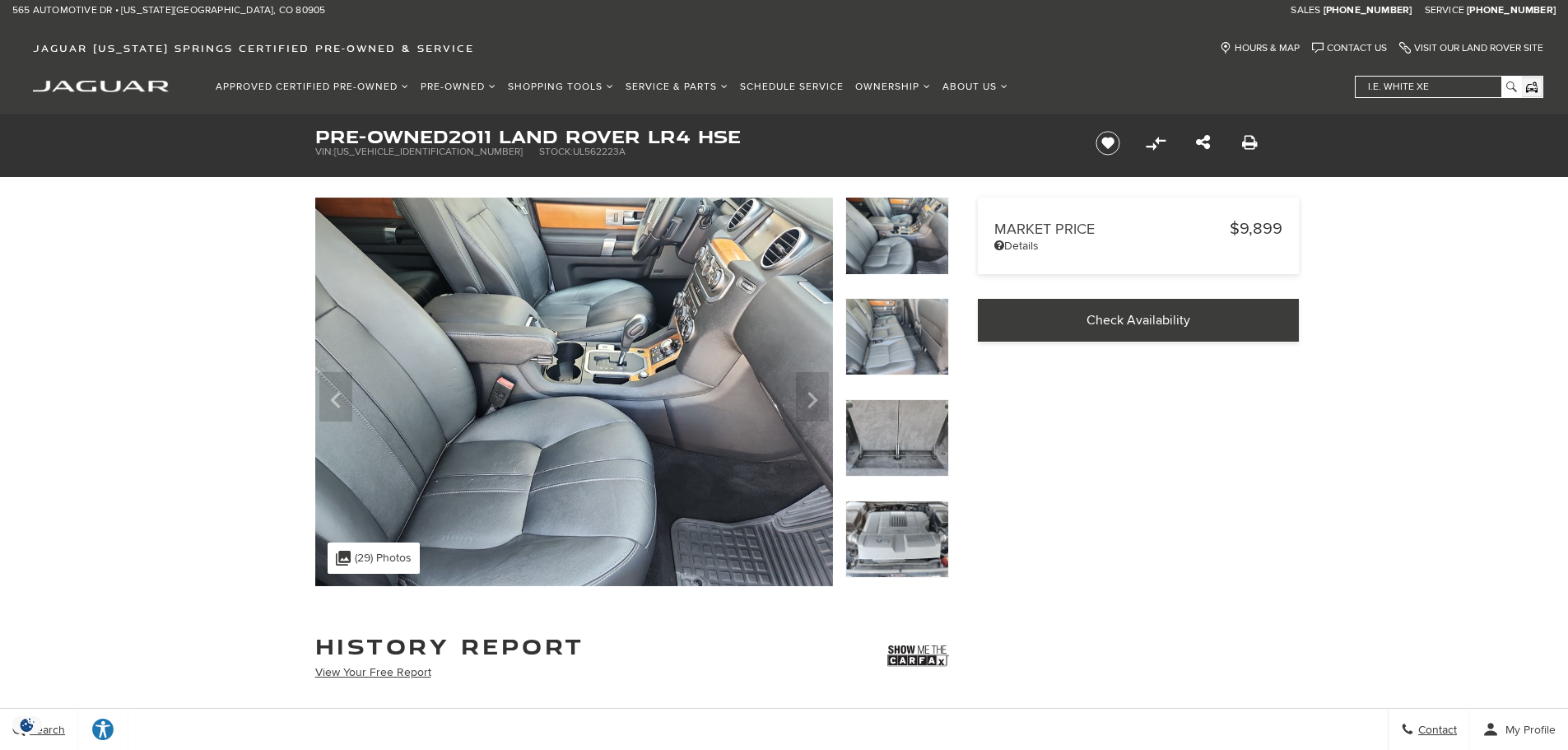
click at [929, 345] on img at bounding box center [897, 337] width 103 height 78
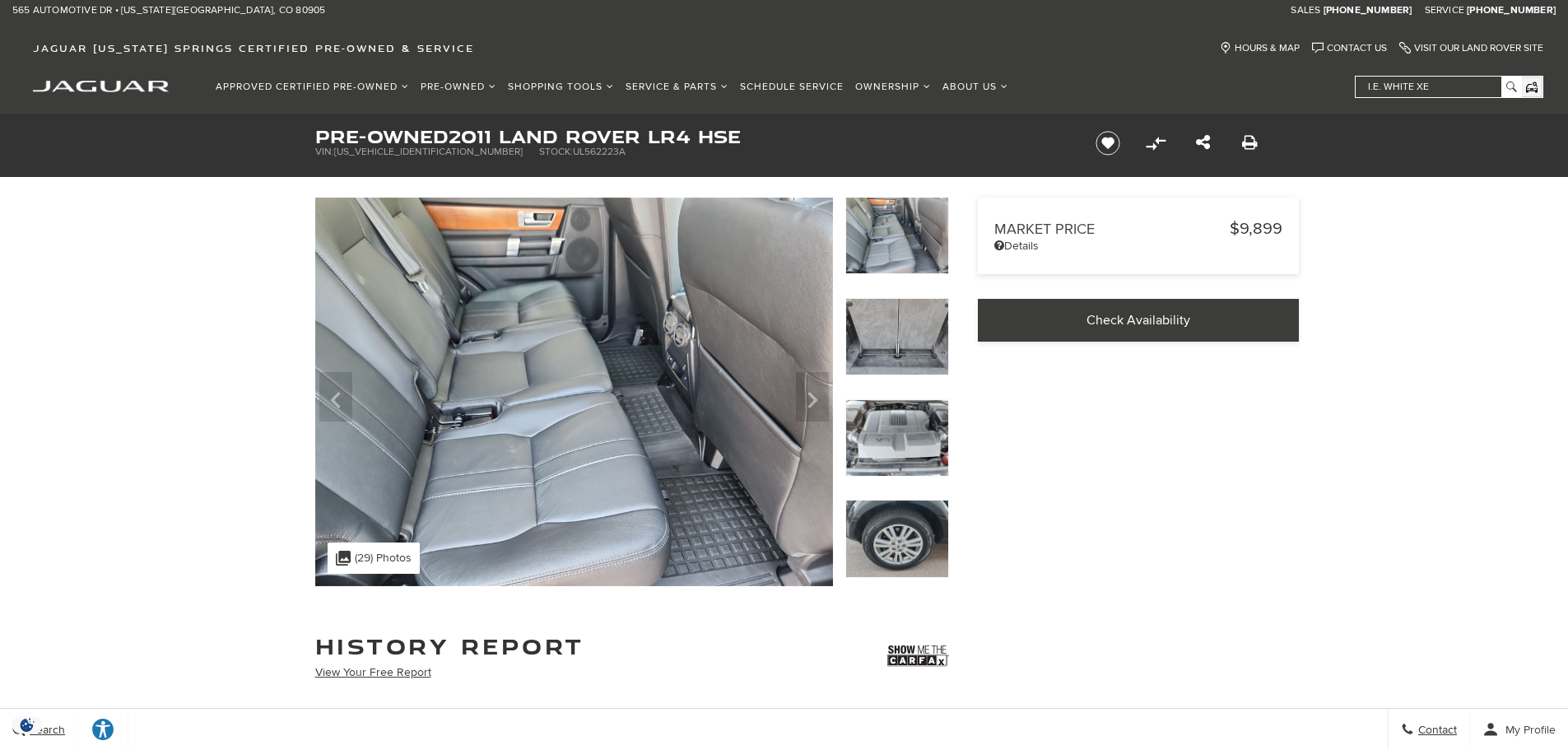
click at [929, 345] on img at bounding box center [897, 337] width 103 height 78
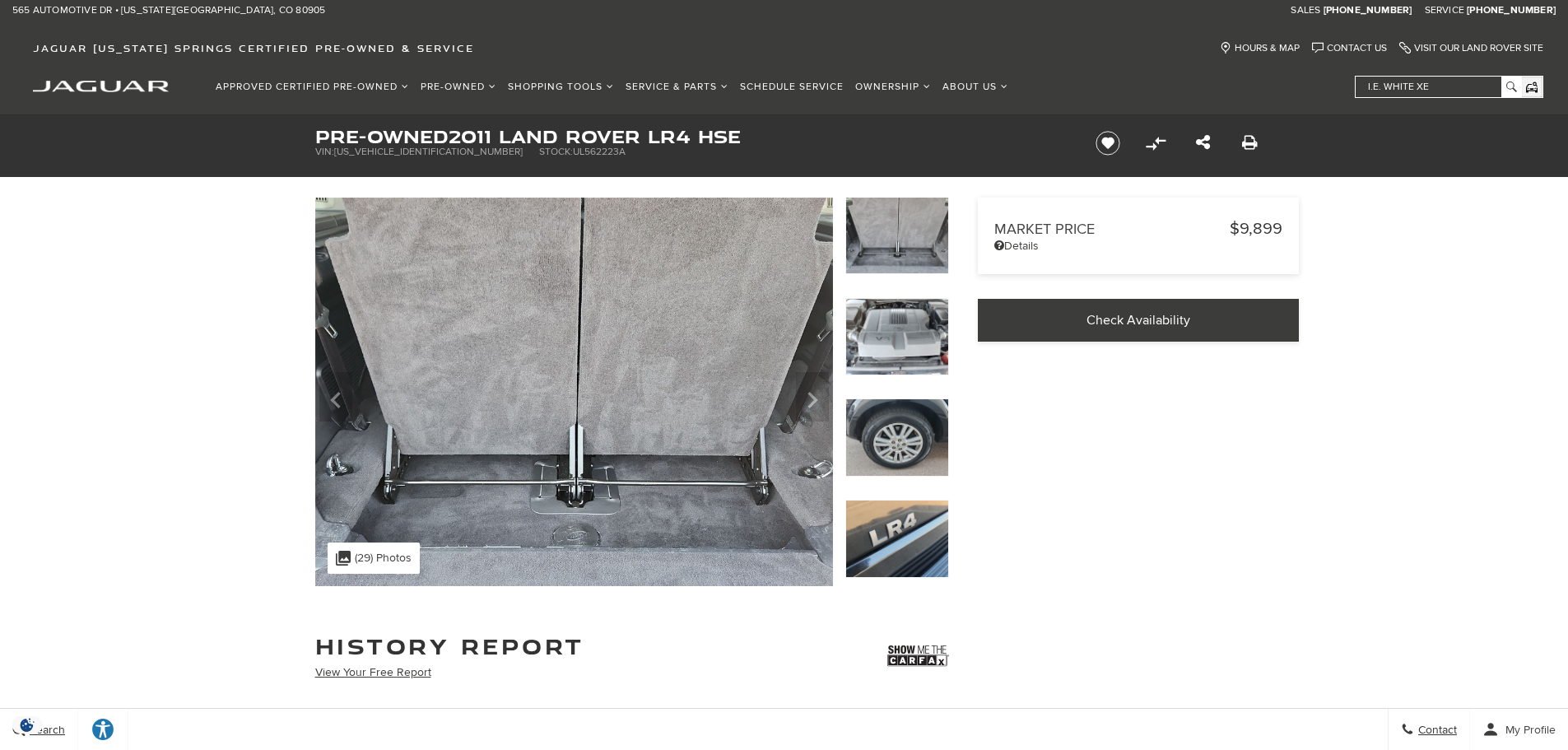
click at [929, 345] on img at bounding box center [897, 337] width 103 height 78
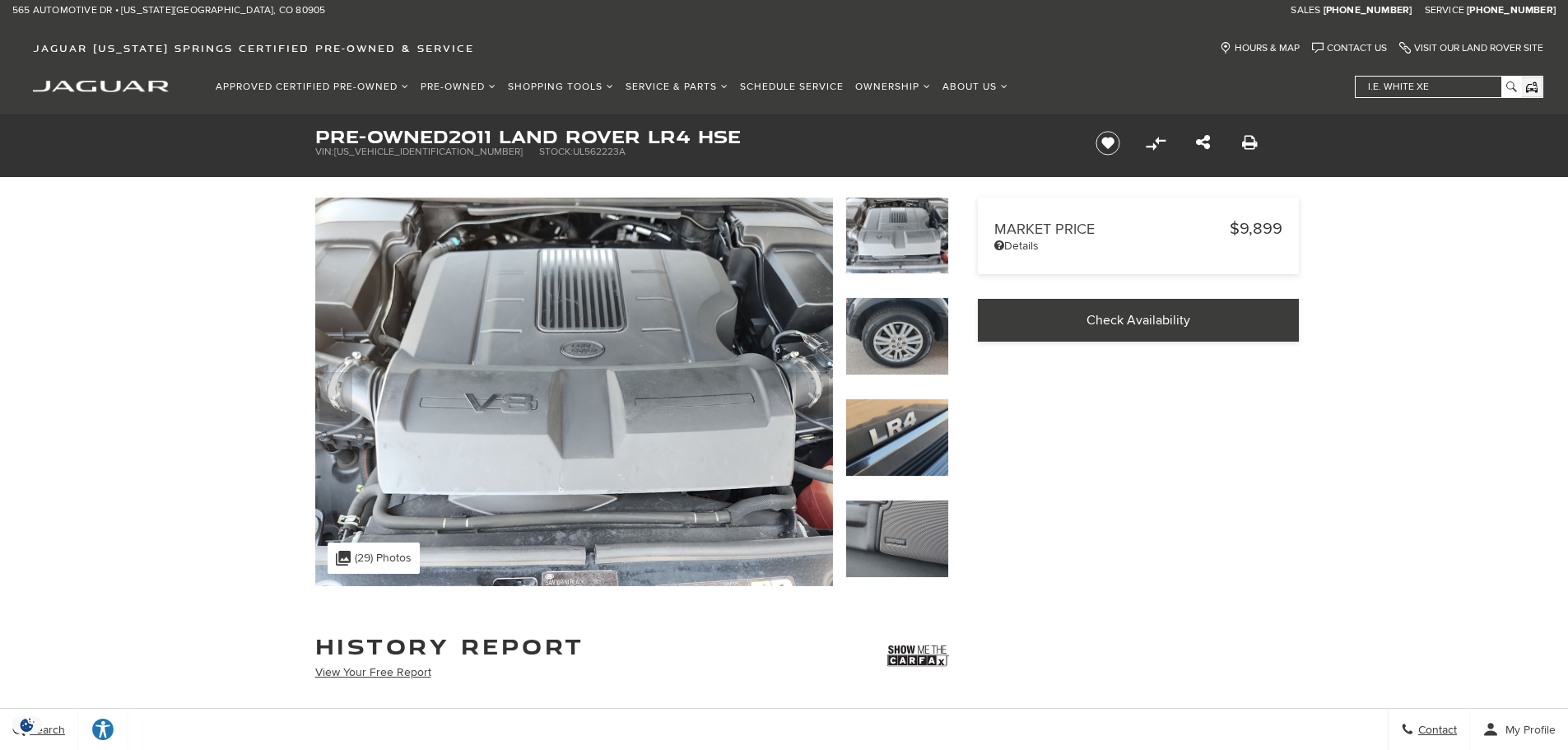
click at [929, 345] on img at bounding box center [897, 336] width 103 height 78
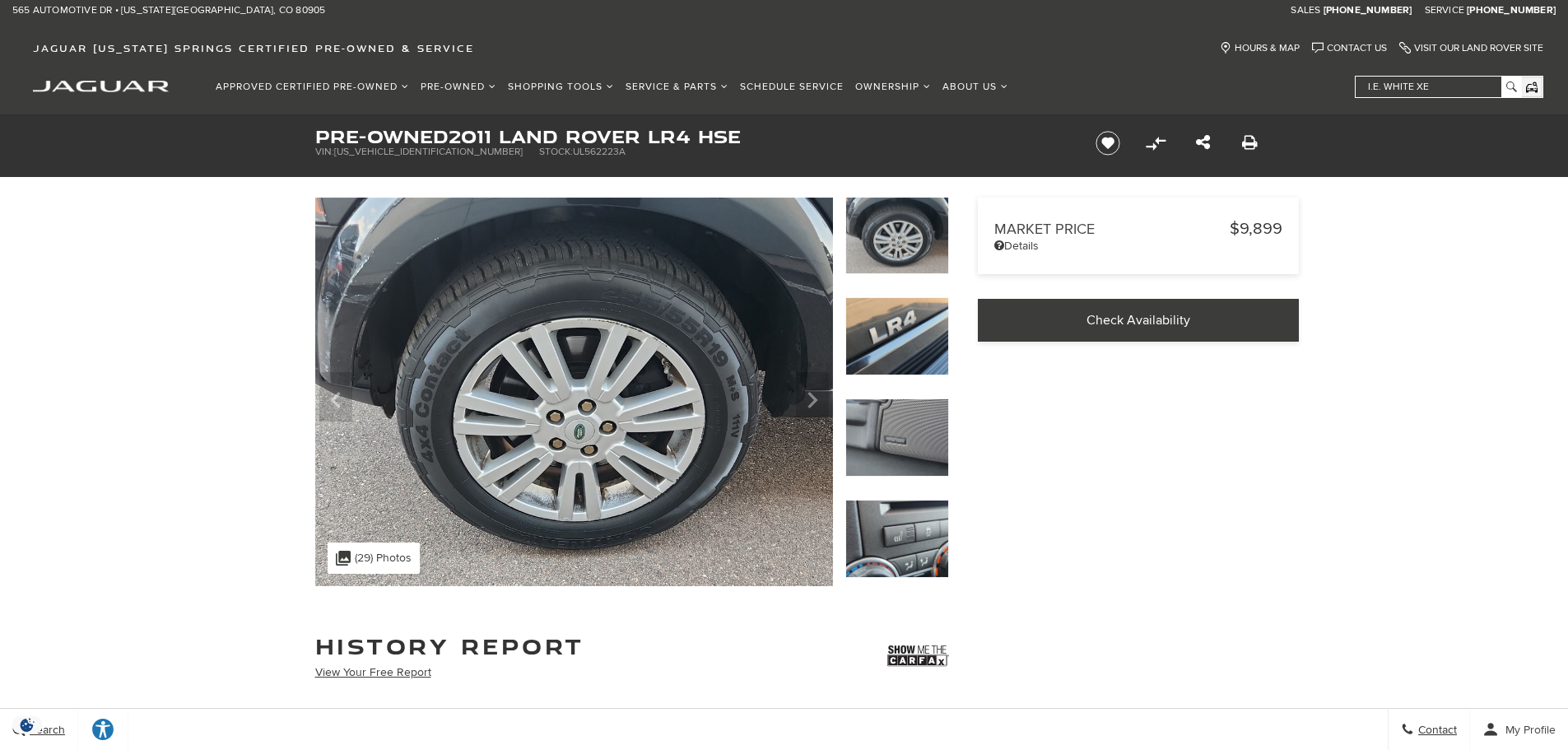
click at [929, 345] on img at bounding box center [897, 336] width 103 height 78
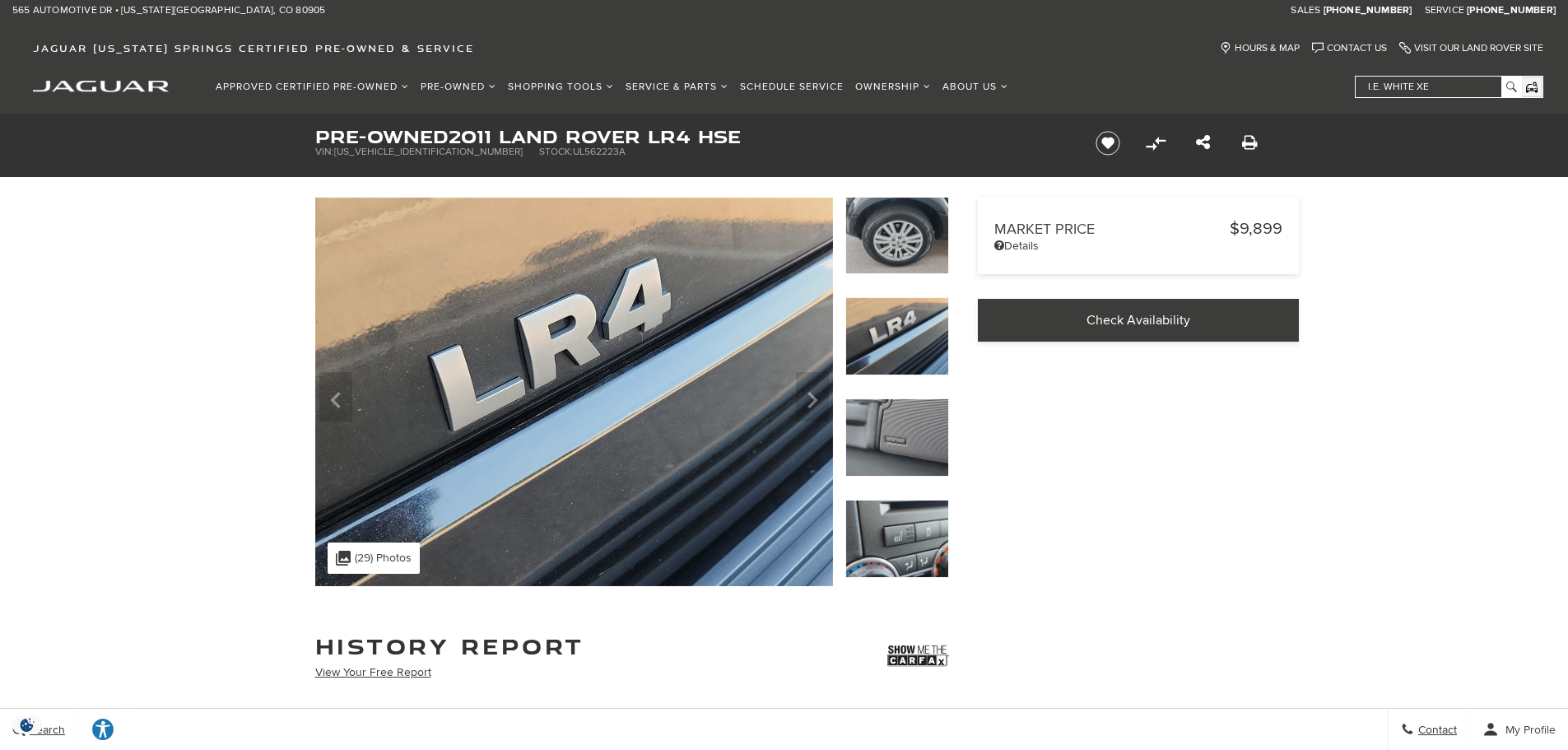
click at [929, 345] on img at bounding box center [897, 336] width 103 height 78
click at [941, 434] on img at bounding box center [897, 438] width 103 height 78
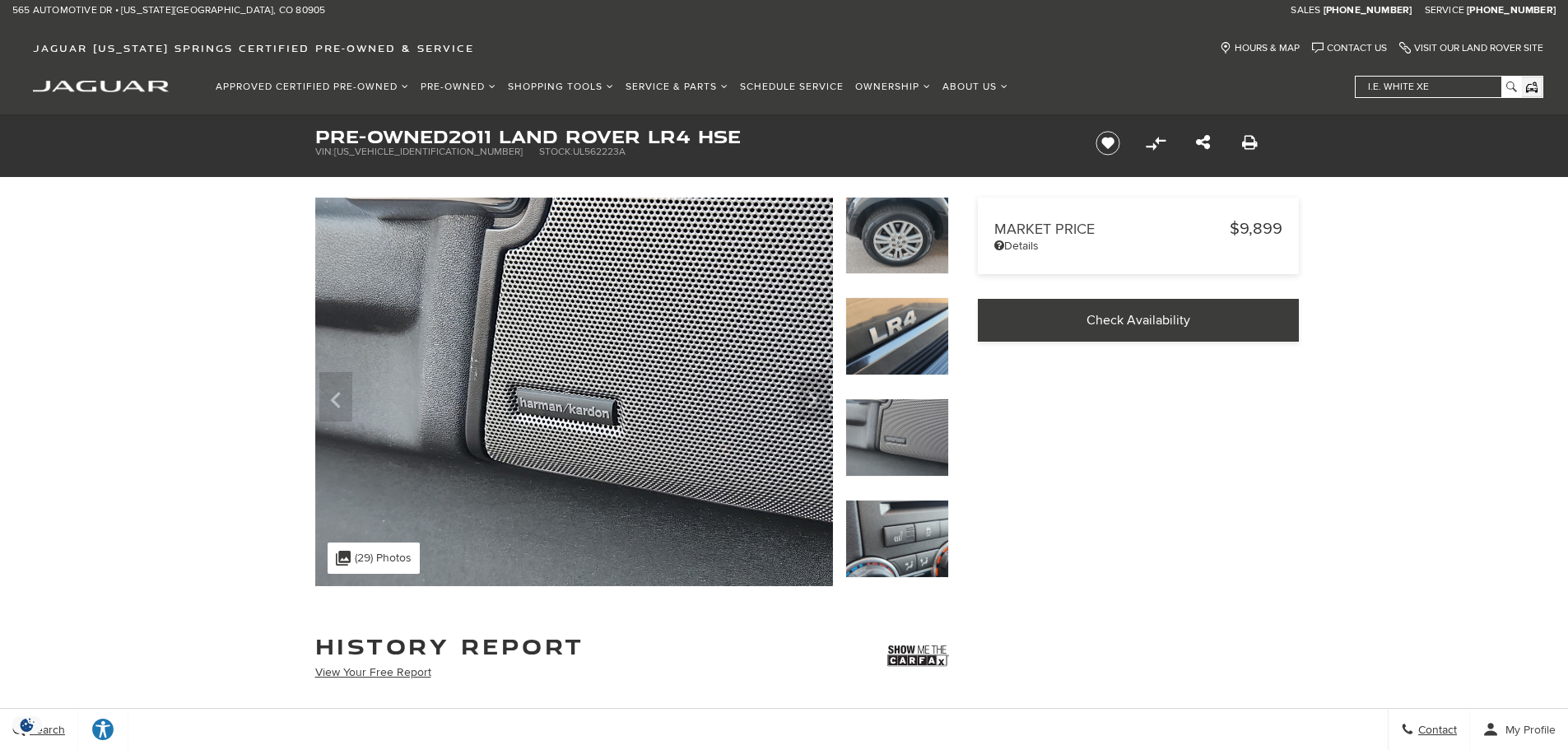
click at [918, 546] on img at bounding box center [897, 539] width 103 height 78
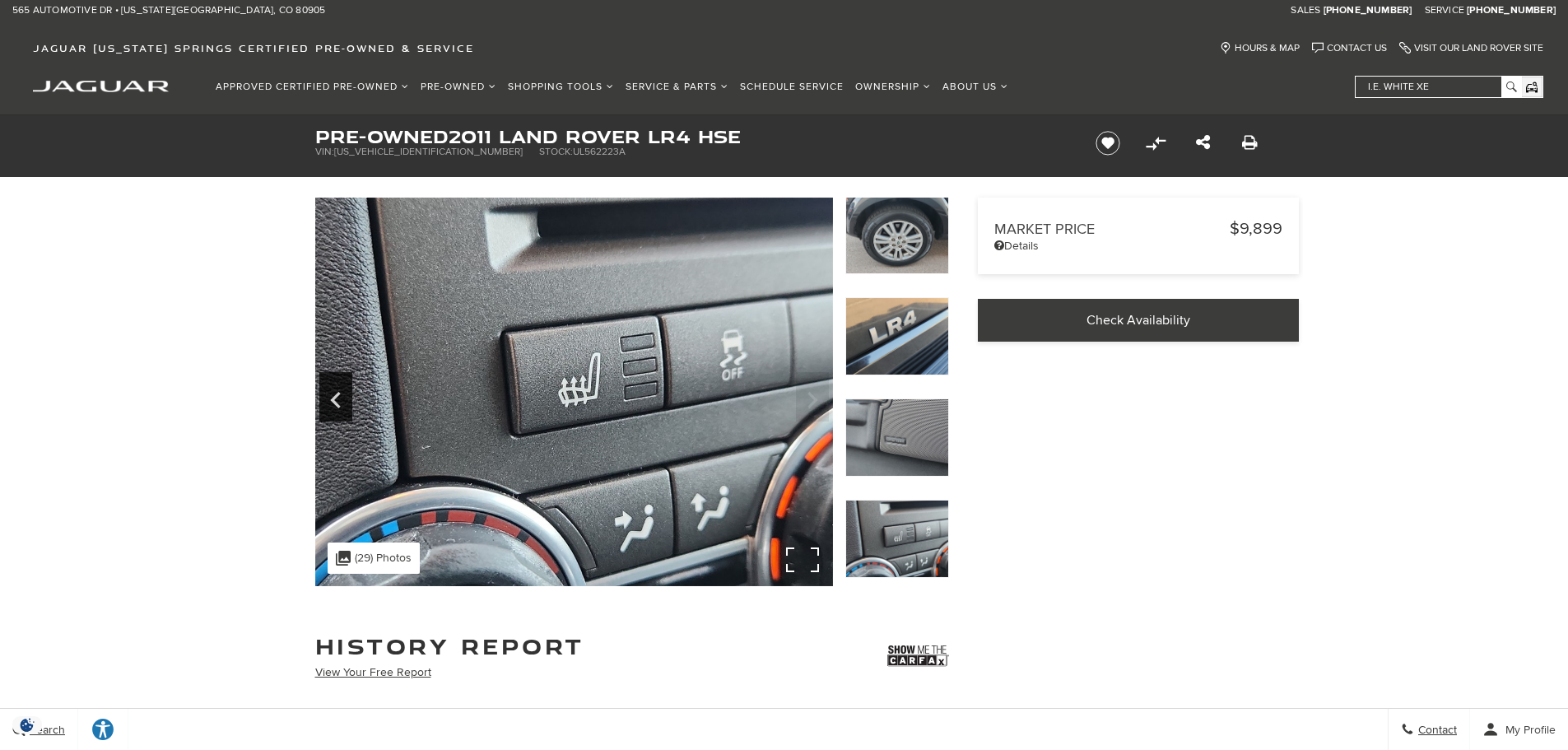
click at [361, 553] on div ".cls-1, .cls-3 { fill: #c50033; } .cls-1 { clip-rule: evenodd; } .cls-2 { clip-…" at bounding box center [373, 558] width 92 height 31
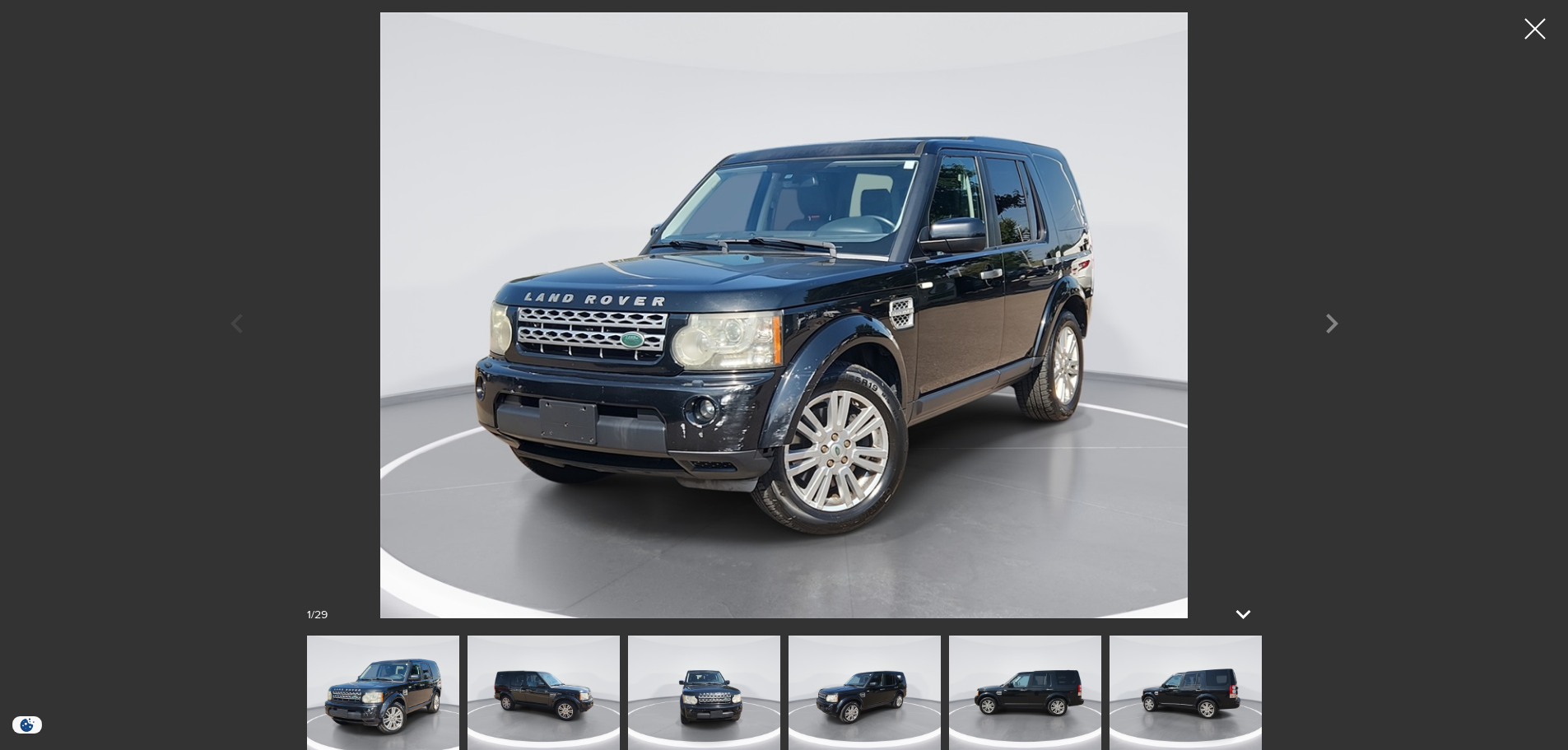
click at [421, 702] on img at bounding box center [383, 692] width 152 height 114
click at [1540, 29] on div at bounding box center [1535, 29] width 44 height 44
